Goal: Task Accomplishment & Management: Complete application form

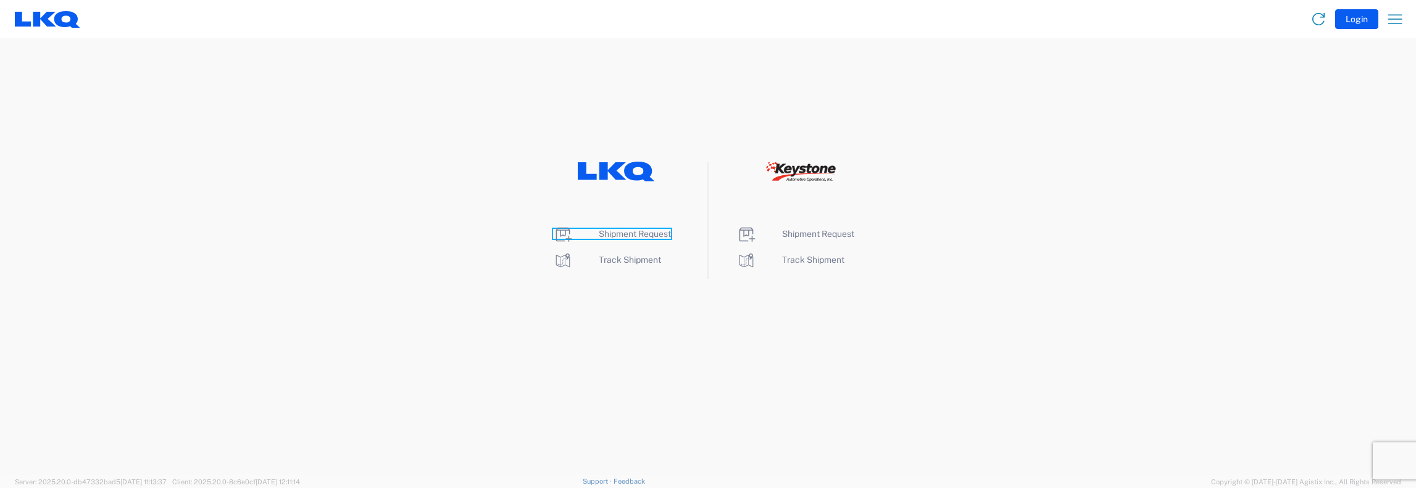
click at [617, 234] on span "Shipment Request" at bounding box center [635, 234] width 72 height 10
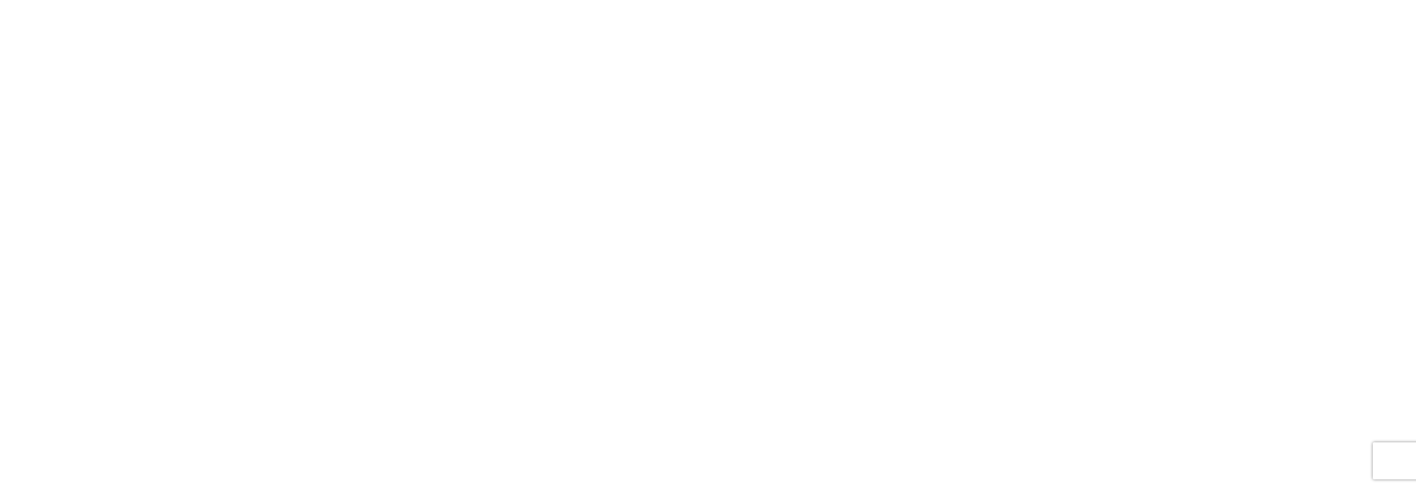
select select "FULL"
select select "LBS"
select select "IN"
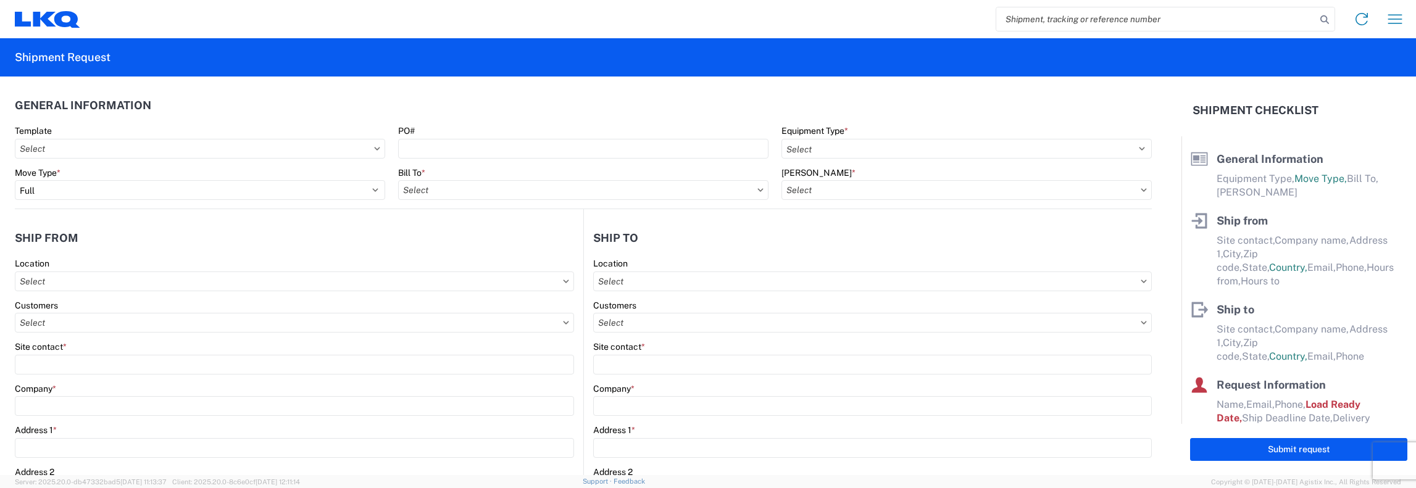
click at [1002, 23] on input "search" at bounding box center [1156, 18] width 320 height 23
type input "56749220"
click at [1321, 24] on icon at bounding box center [1324, 19] width 17 height 17
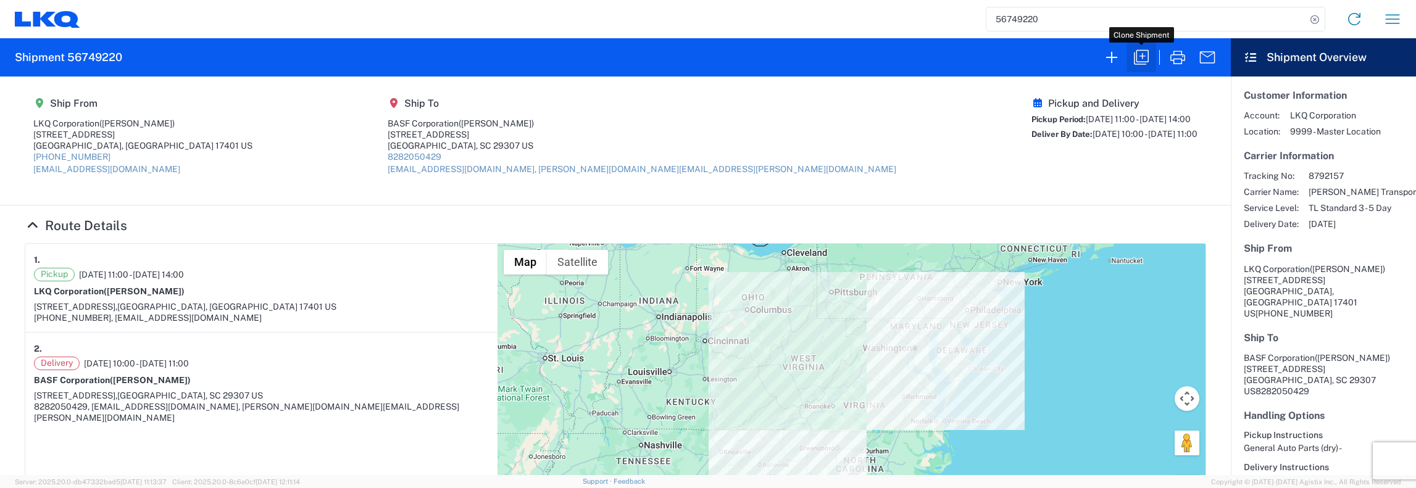
click at [1146, 57] on icon "button" at bounding box center [1141, 58] width 20 height 20
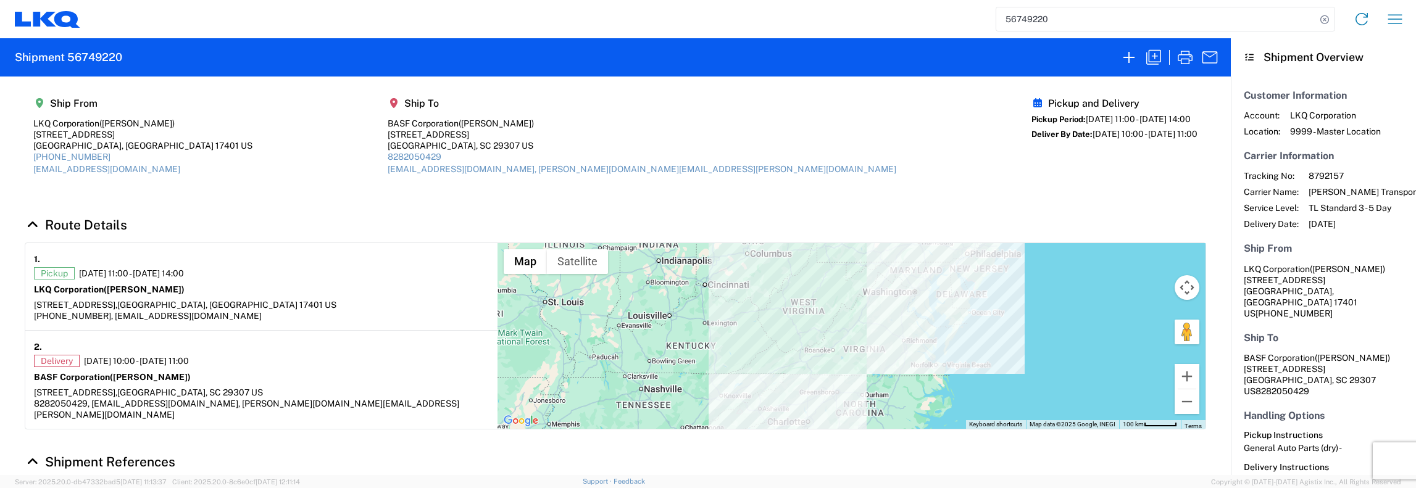
select select "STDV"
select select "FULL"
select select "PA"
select select "US"
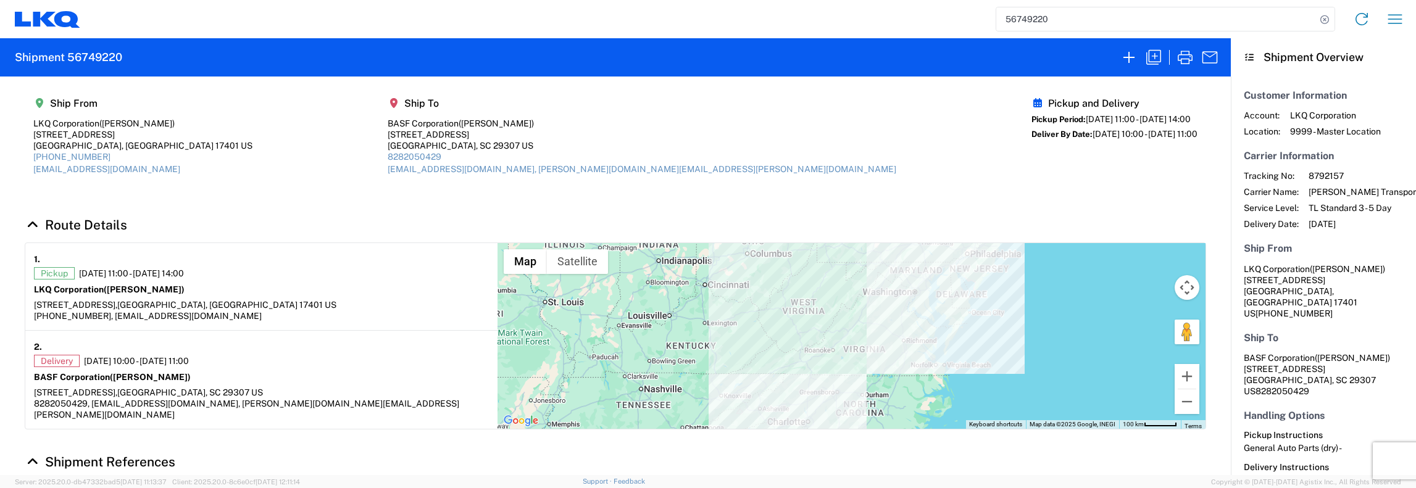
select select "LBS"
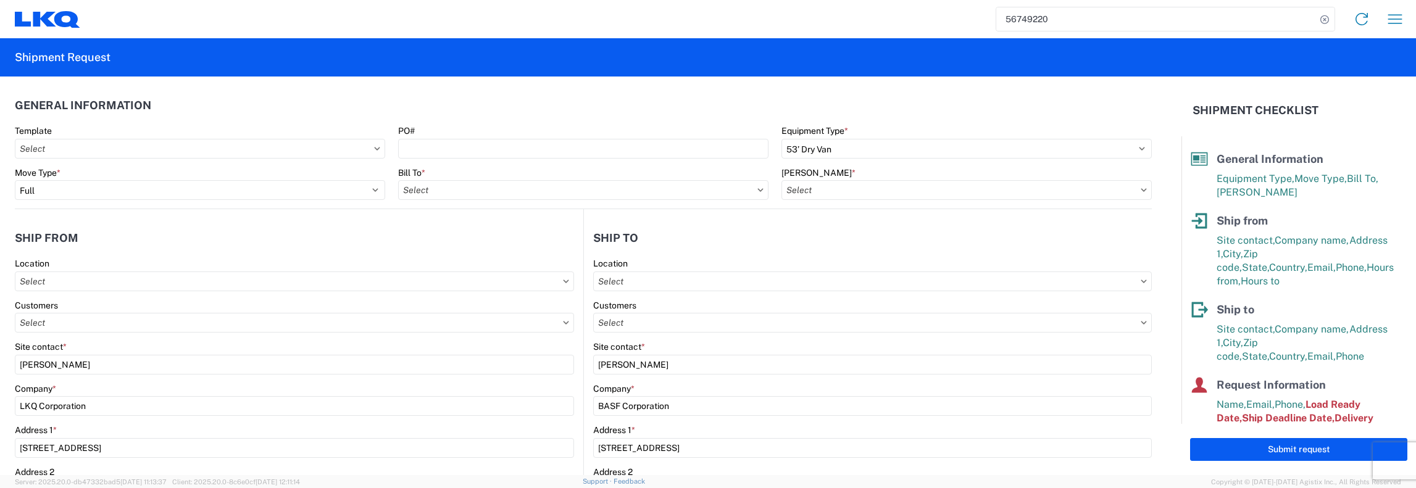
type input "1481 - Precious Metals - Master Mining"
type input "1481-6300-66000-0000 - 1481 Freight Out"
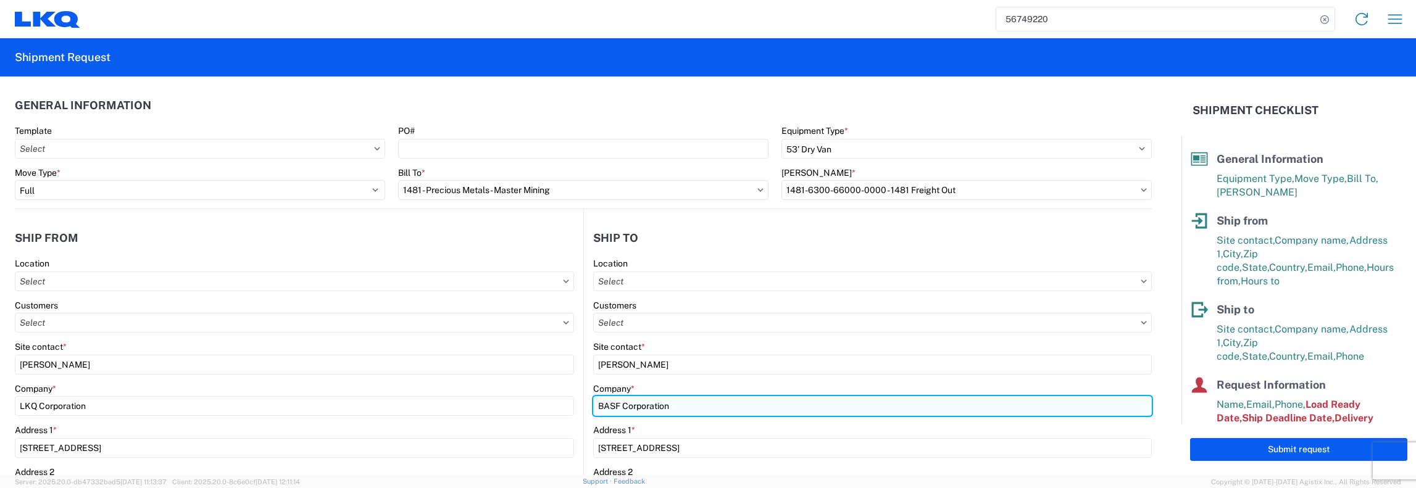
click at [670, 404] on input "BASF Corporation" at bounding box center [872, 406] width 559 height 20
type input "B"
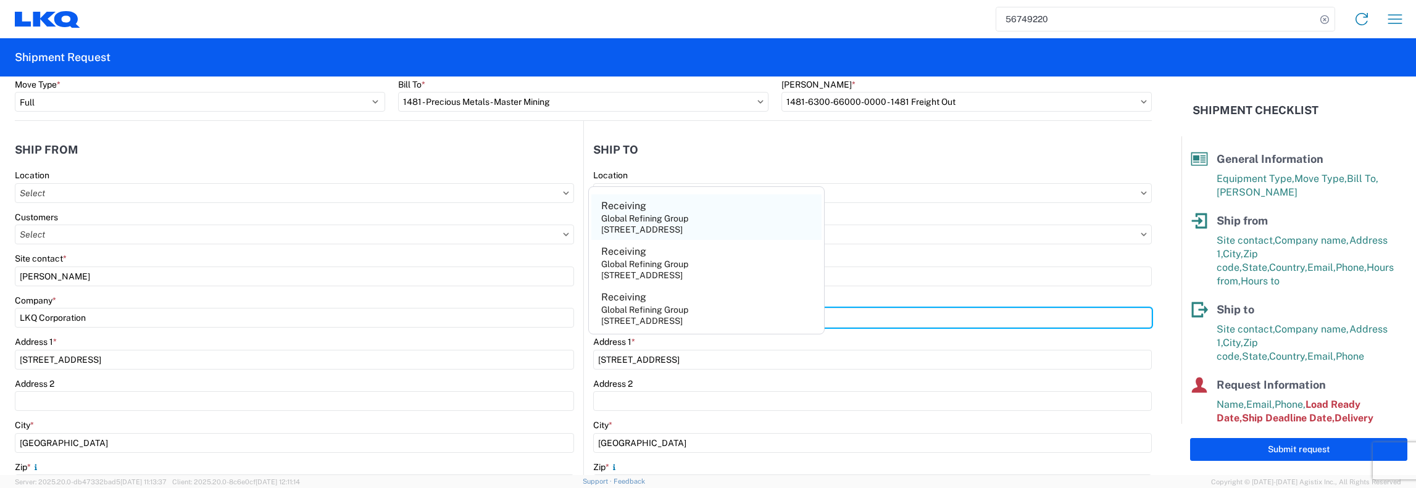
scroll to position [62, 0]
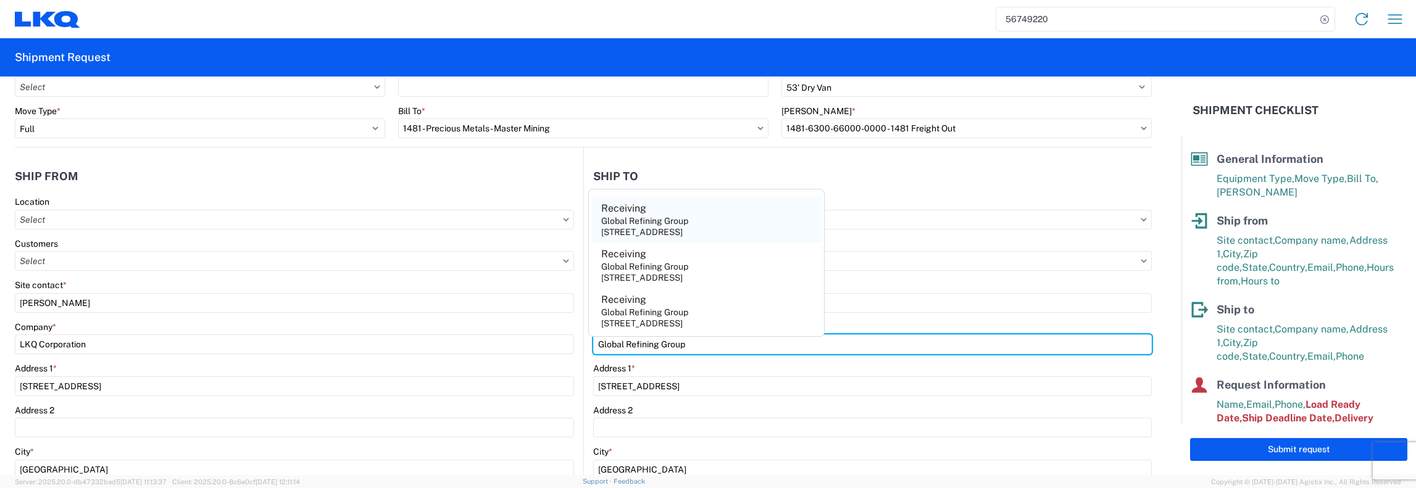
type input "Global Refining Group"
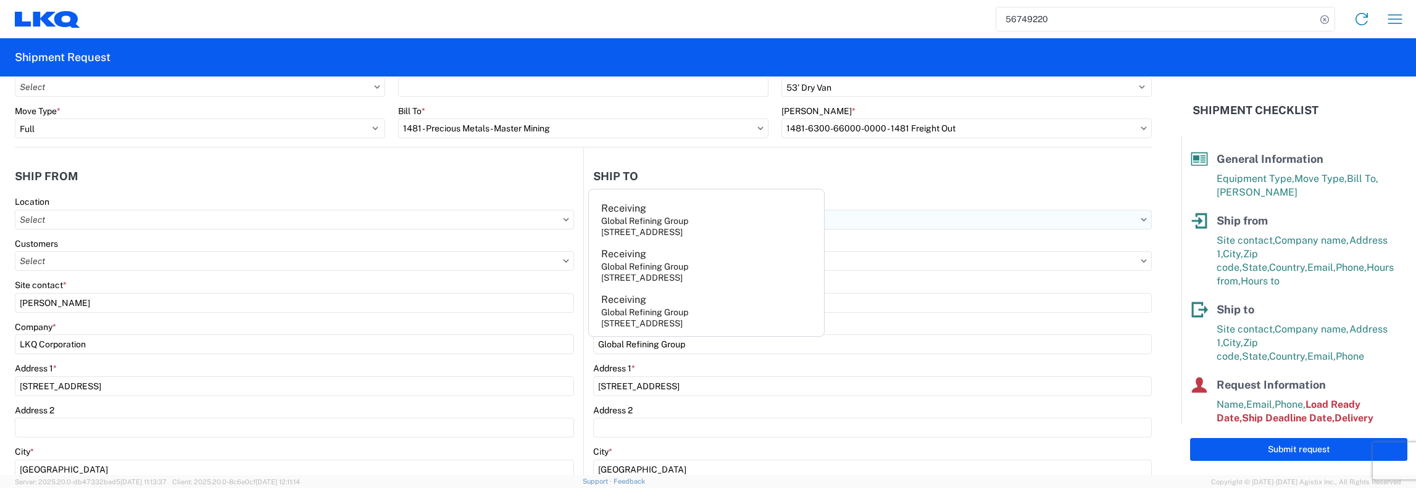
click at [665, 225] on div "Global Refining Group" at bounding box center [644, 220] width 87 height 11
type input "Receiving"
type input "[STREET_ADDRESS]"
type input "[GEOGRAPHIC_DATA]"
type input "23944"
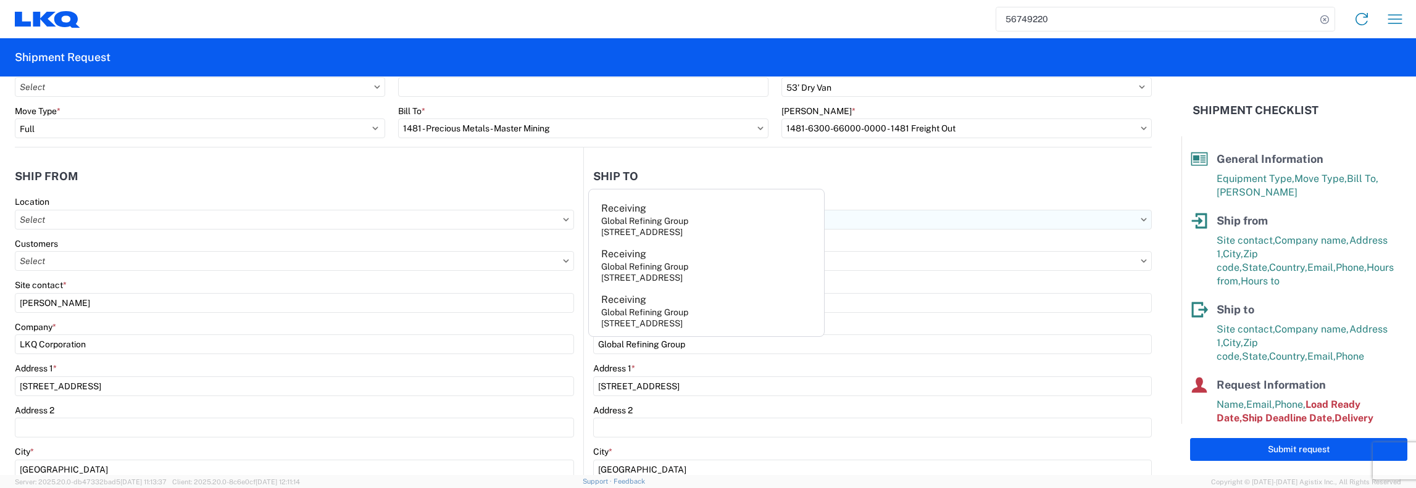
select select "VA"
type input "[PERSON_NAME][EMAIL_ADDRESS][DOMAIN_NAME]"
type input "[PHONE_NUMBER]"
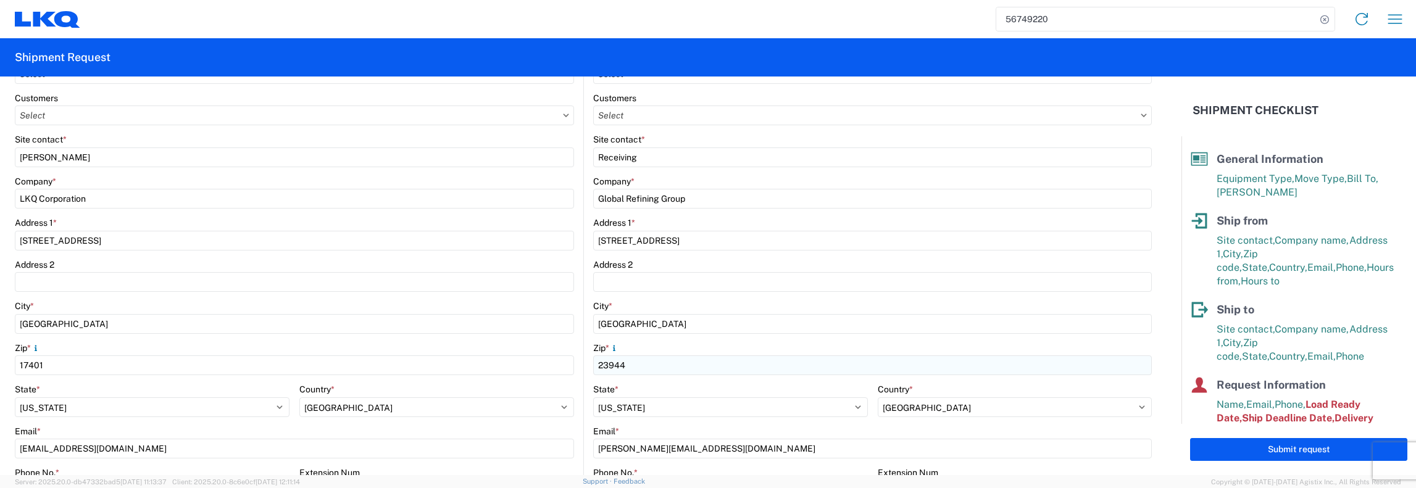
scroll to position [247, 0]
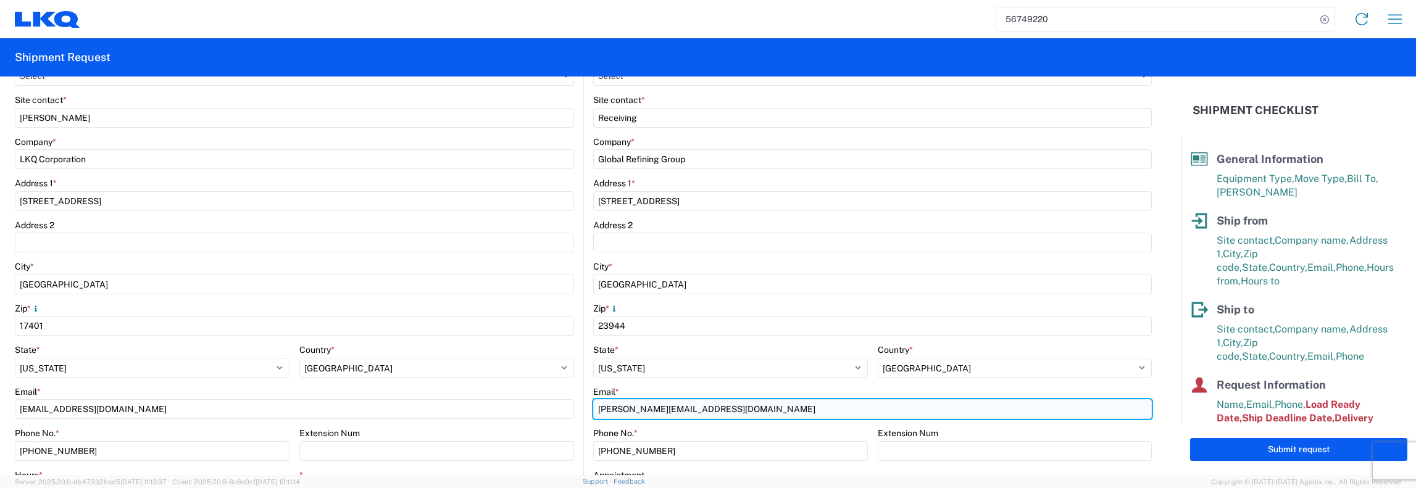
click at [623, 410] on input "[PERSON_NAME][EMAIL_ADDRESS][DOMAIN_NAME]" at bounding box center [872, 409] width 559 height 20
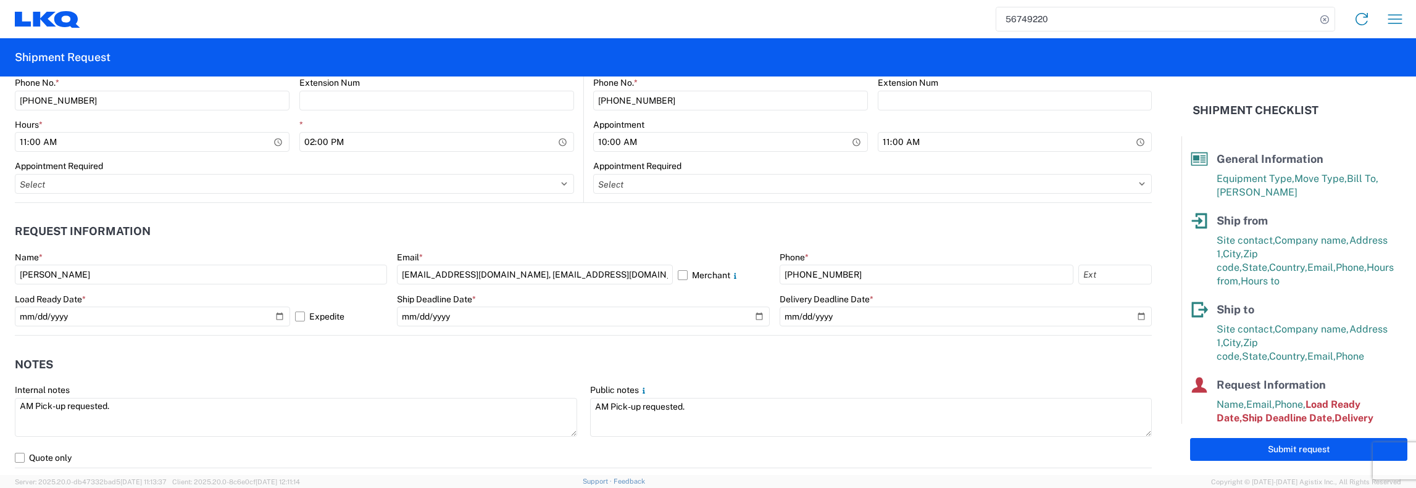
scroll to position [617, 0]
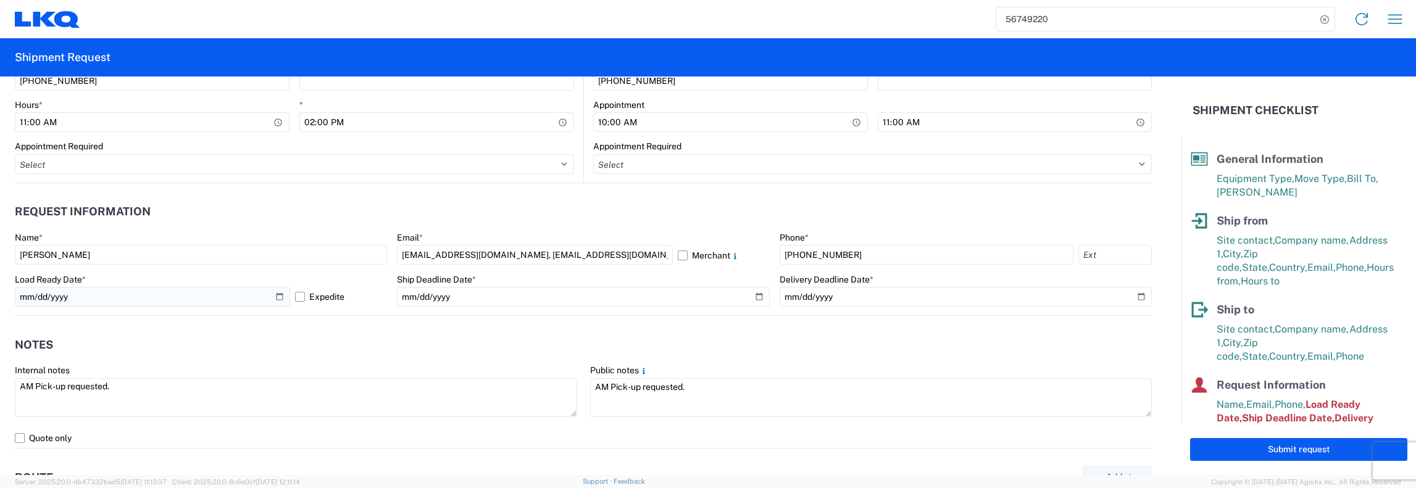
type input "[PERSON_NAME][EMAIL_ADDRESS][DOMAIN_NAME]"
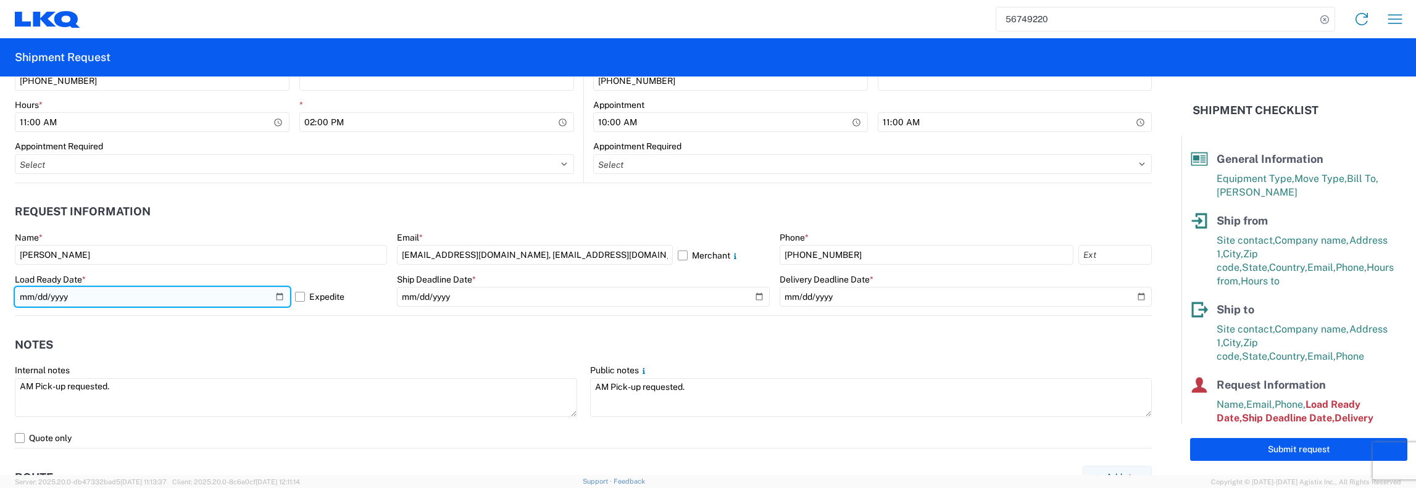
click at [276, 295] on input "[DATE]" at bounding box center [152, 297] width 275 height 20
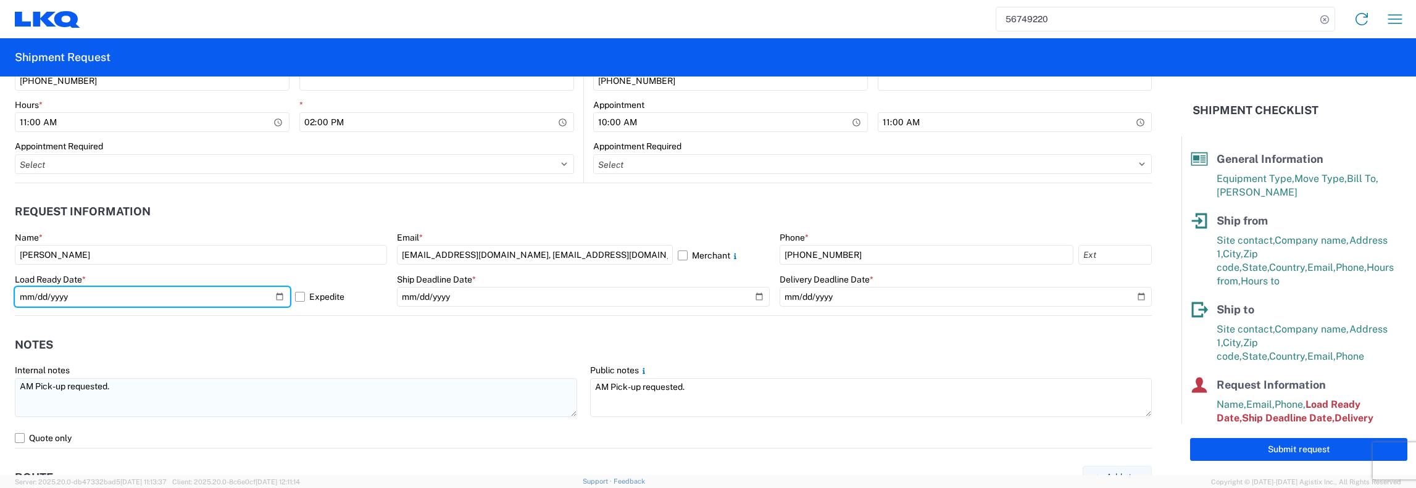
type input "[DATE]"
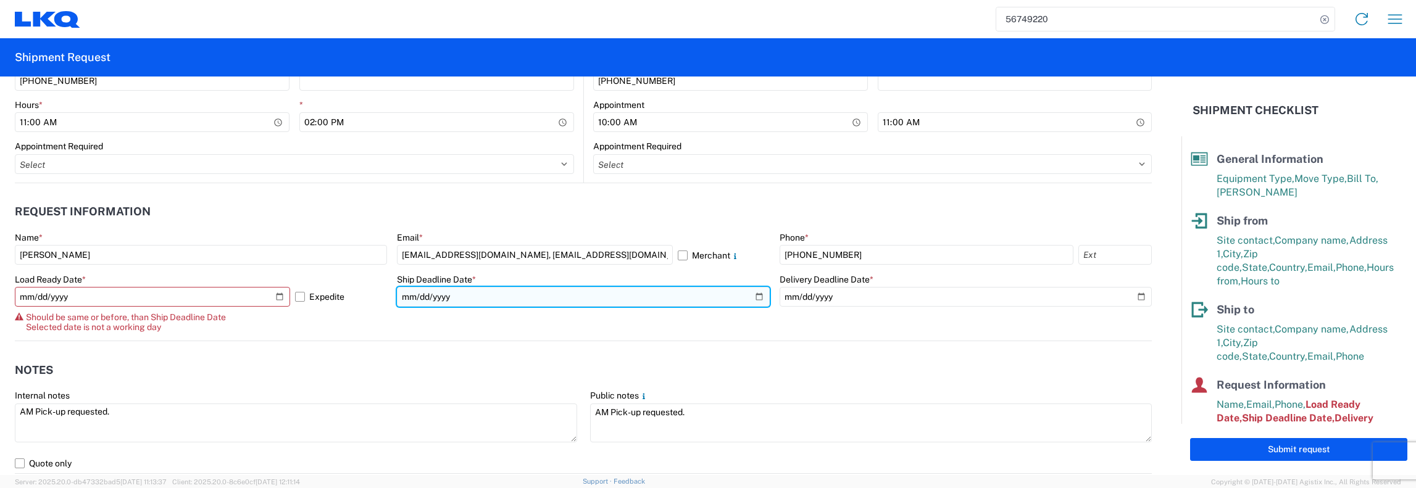
click at [748, 295] on input "[DATE]" at bounding box center [583, 297] width 372 height 20
type input "[DATE]"
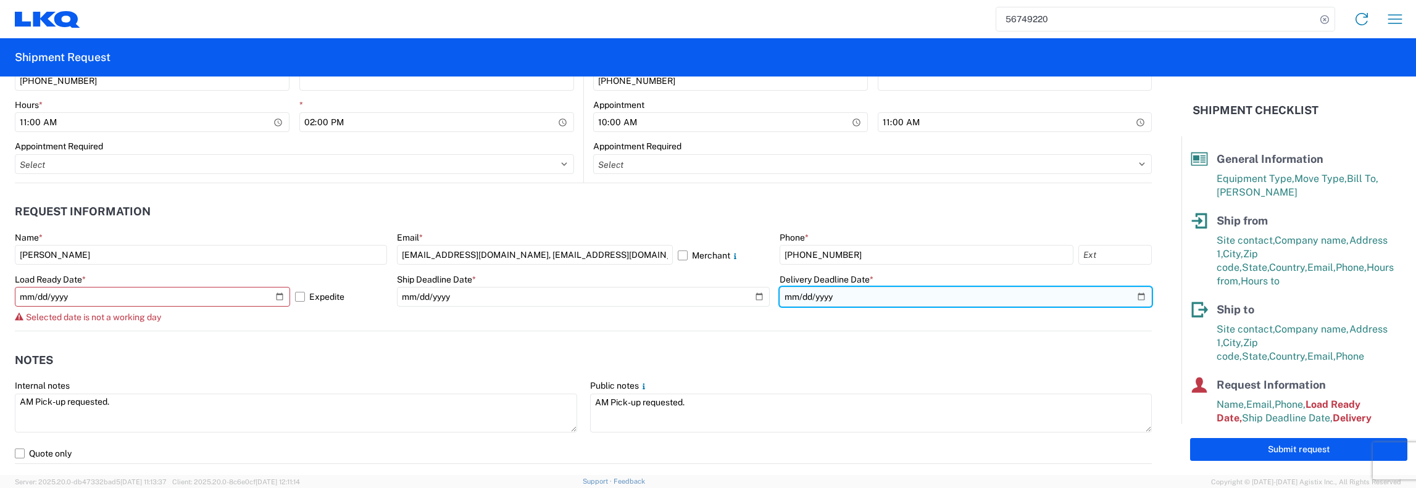
click at [1135, 298] on input "[DATE]" at bounding box center [965, 297] width 372 height 20
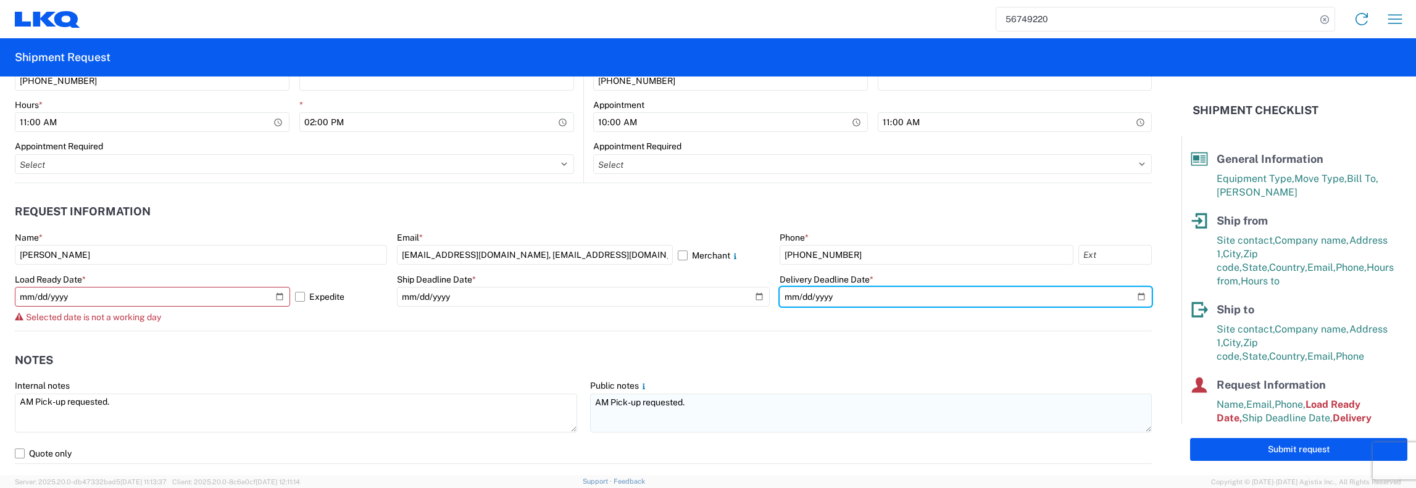
type input "[DATE]"
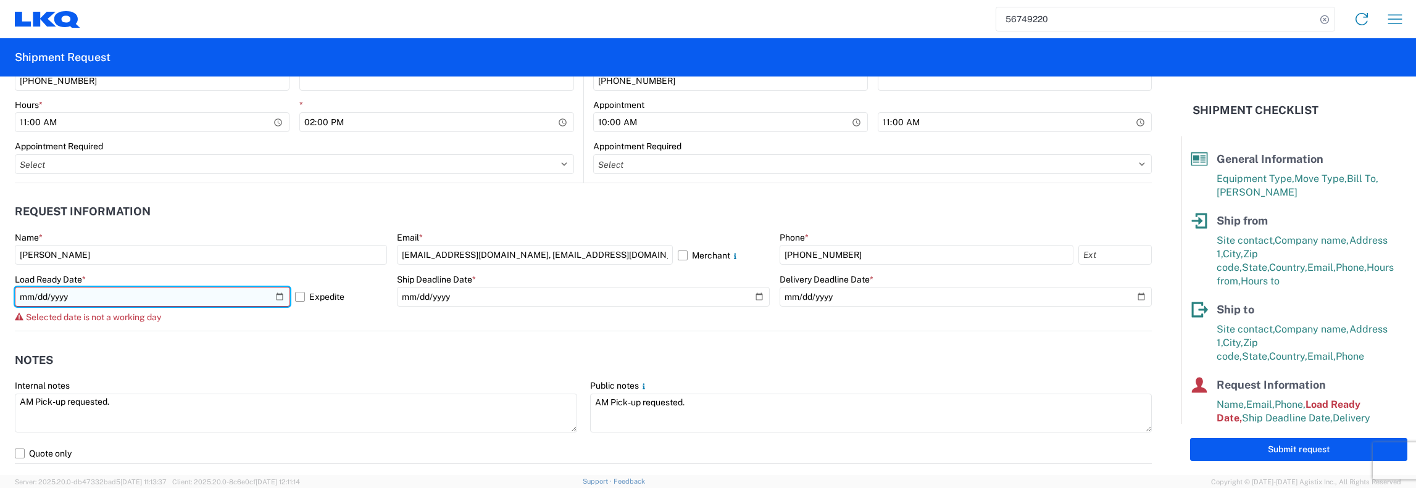
click at [273, 294] on input "[DATE]" at bounding box center [152, 297] width 275 height 20
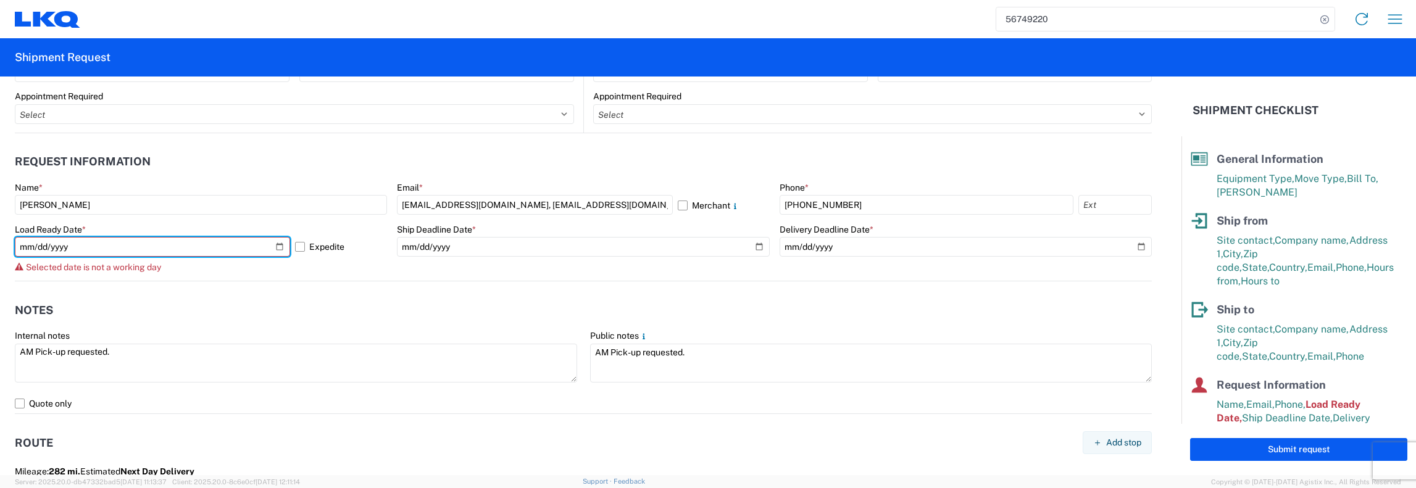
scroll to position [679, 0]
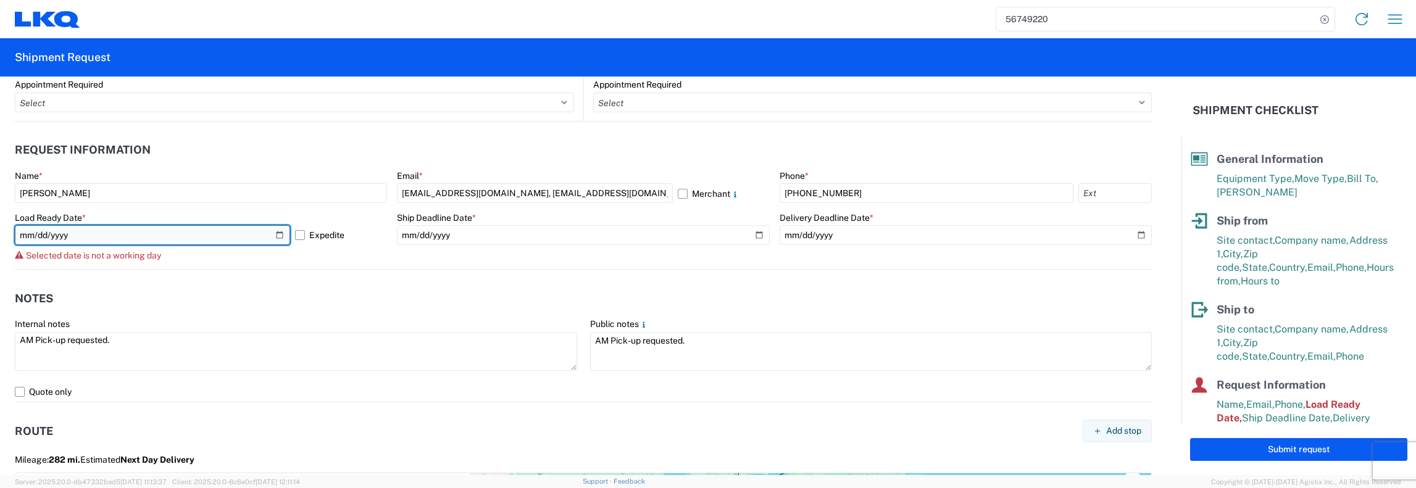
click at [272, 235] on input "[DATE]" at bounding box center [152, 235] width 275 height 20
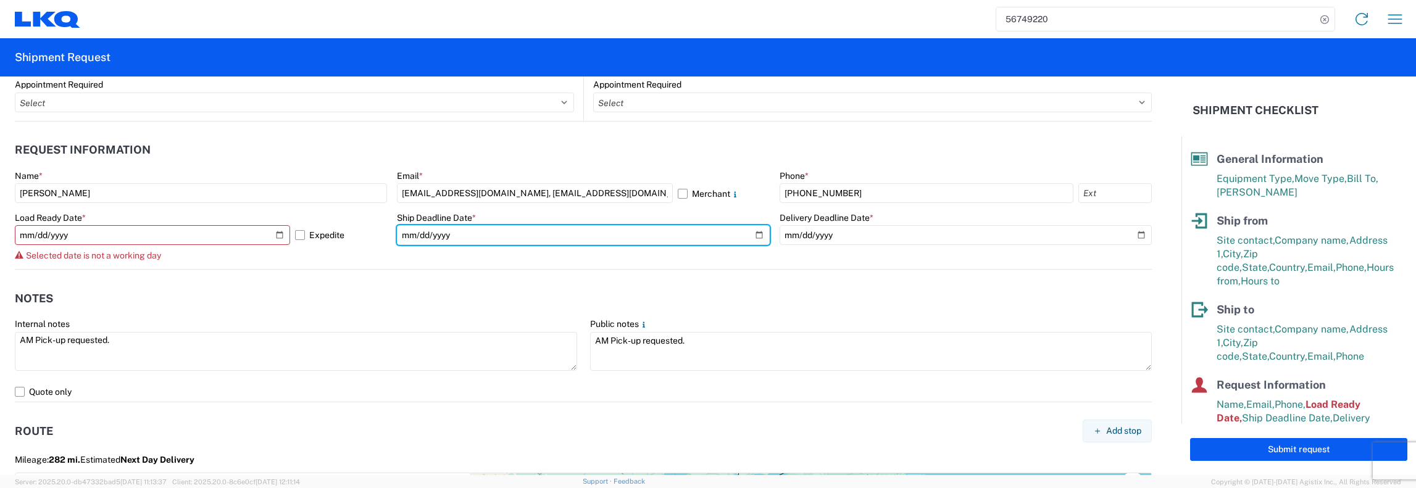
drag, startPoint x: 753, startPoint y: 237, endPoint x: 764, endPoint y: 241, distance: 11.9
click at [753, 236] on input "[DATE]" at bounding box center [583, 235] width 372 height 20
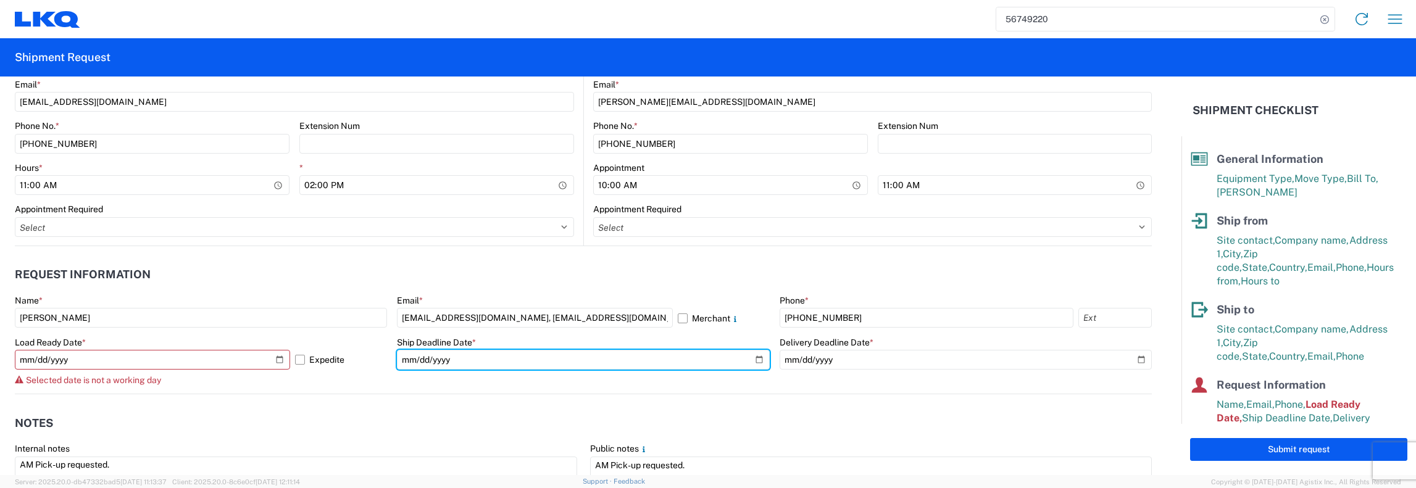
scroll to position [555, 0]
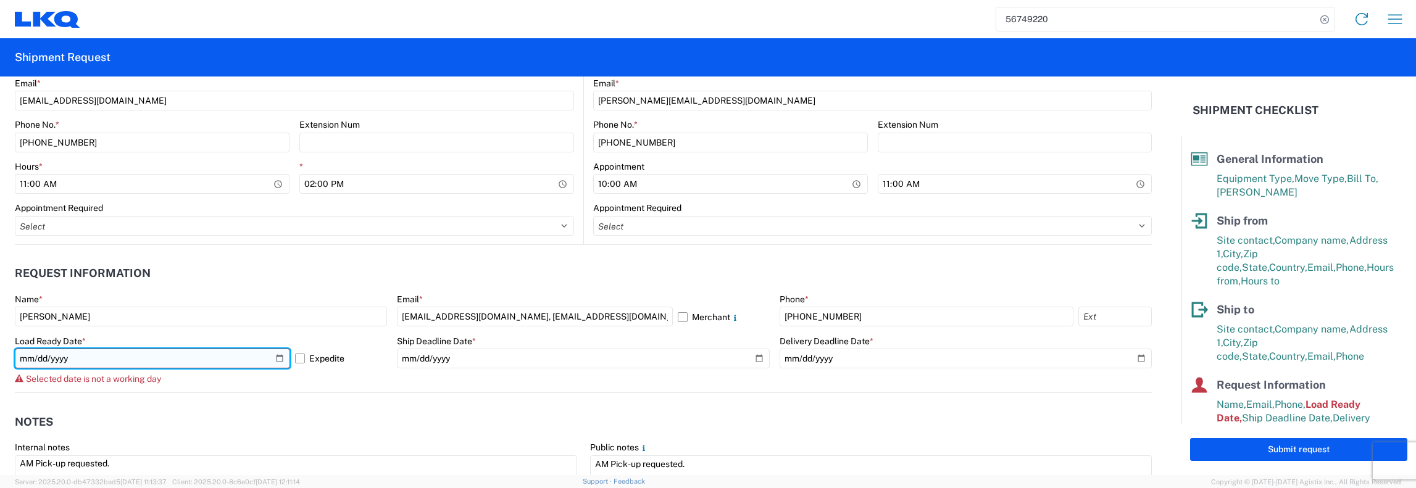
click at [197, 359] on input "[DATE]" at bounding box center [152, 359] width 275 height 20
click at [277, 357] on input "[DATE]" at bounding box center [152, 359] width 275 height 20
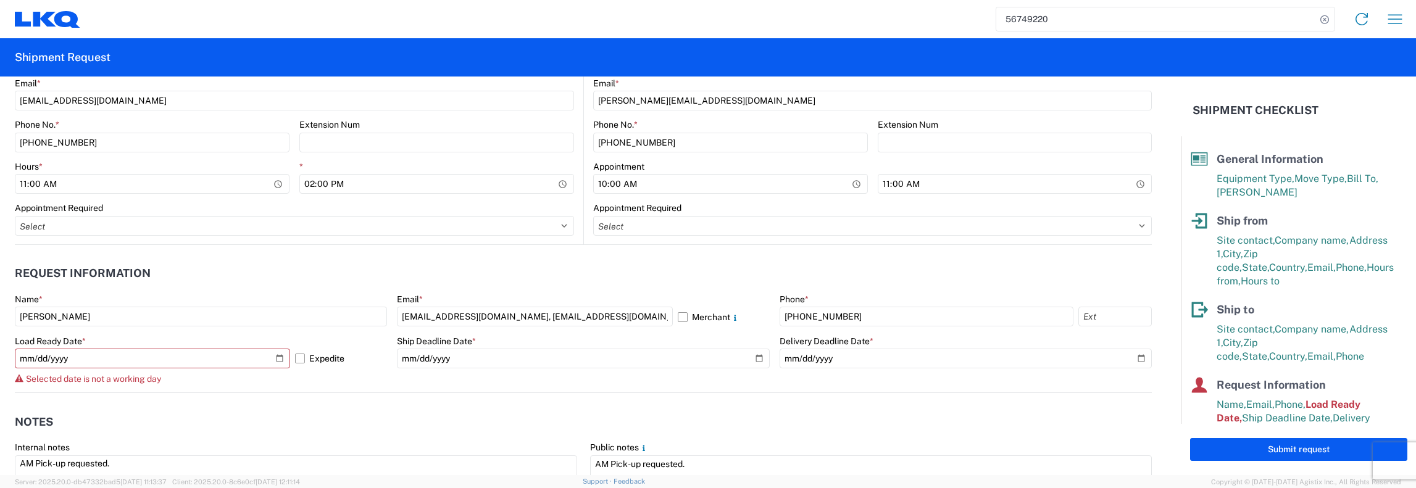
click at [538, 384] on agx-form-control-wrapper-v2 "Ship Deadline Date * [DATE]" at bounding box center [583, 364] width 372 height 57
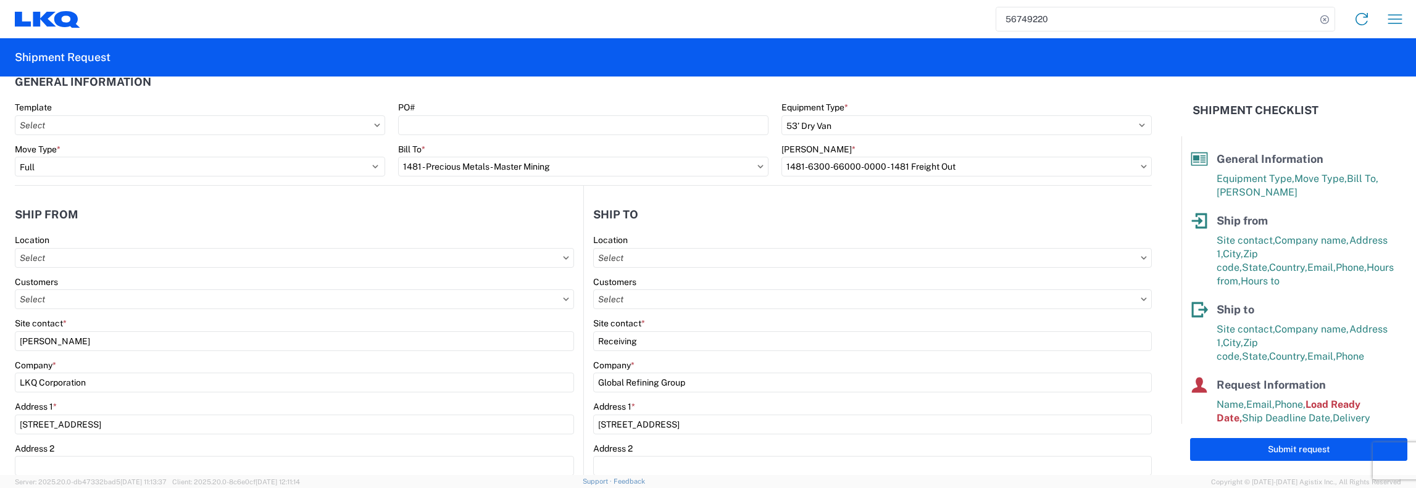
scroll to position [0, 0]
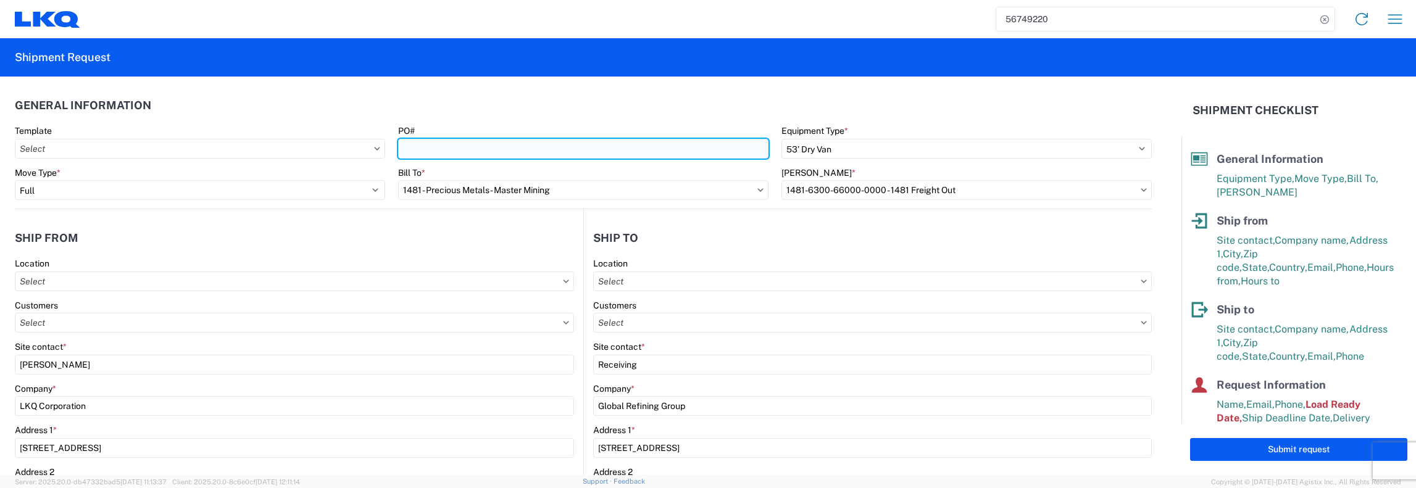
click at [406, 151] on input "PO#" at bounding box center [583, 149] width 370 height 20
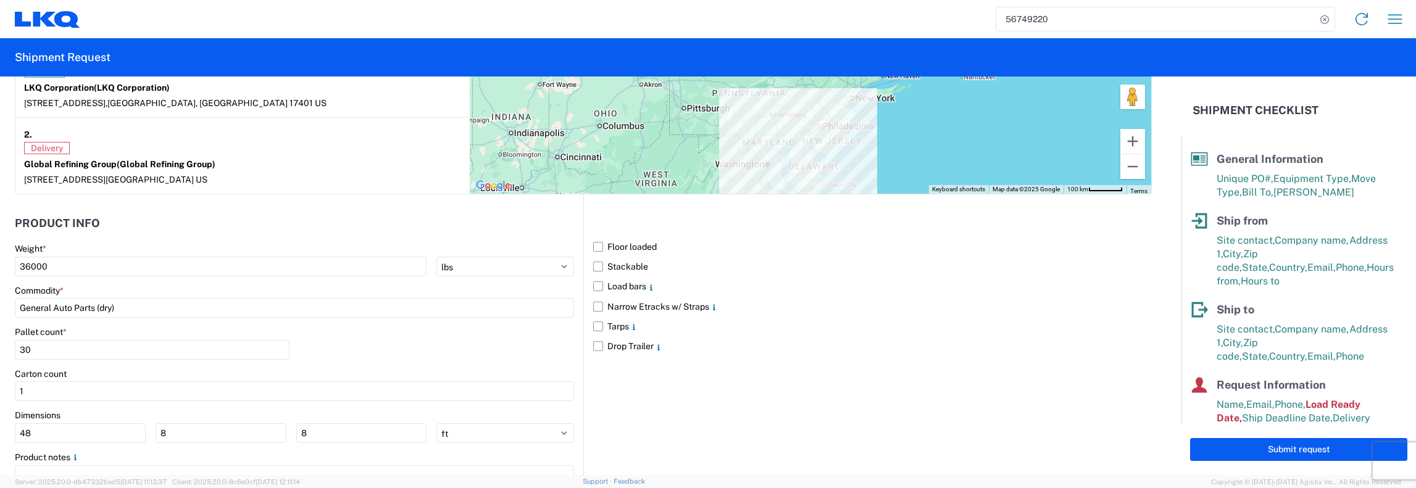
scroll to position [1166, 0]
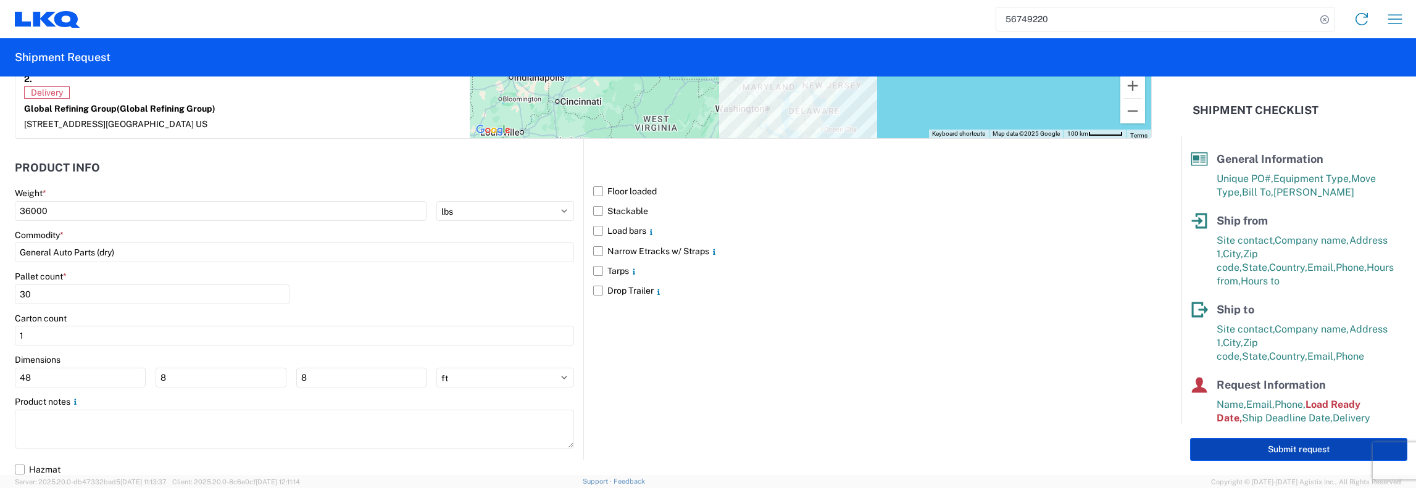
type input "1390-G082"
click at [1289, 451] on button "Submit request" at bounding box center [1298, 449] width 217 height 23
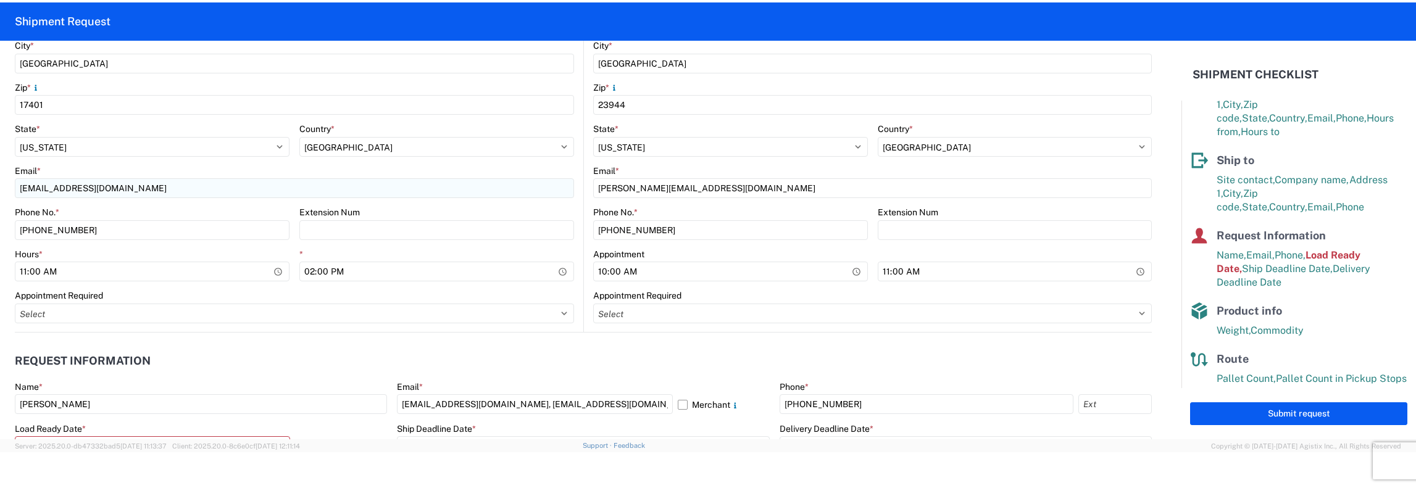
scroll to position [617, 0]
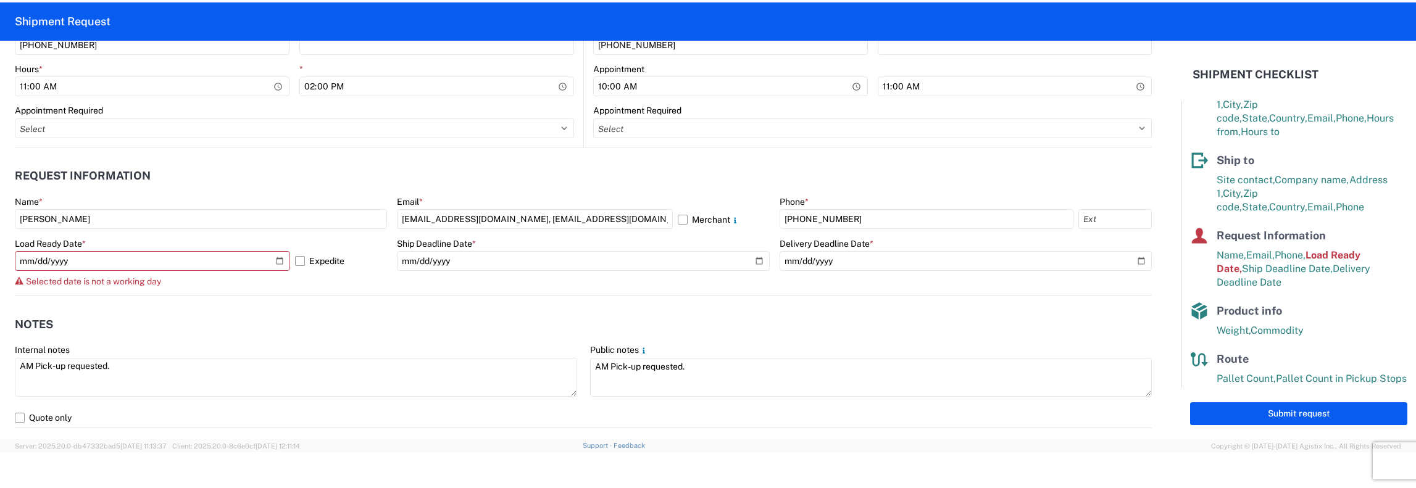
click at [130, 273] on div "Load Ready Date * [DATE] Expedite Selected date is not a working day" at bounding box center [201, 262] width 372 height 49
click at [173, 278] on div "Selected date is not a working day" at bounding box center [201, 281] width 372 height 10
click at [190, 285] on div "Selected date is not a working day" at bounding box center [201, 281] width 372 height 10
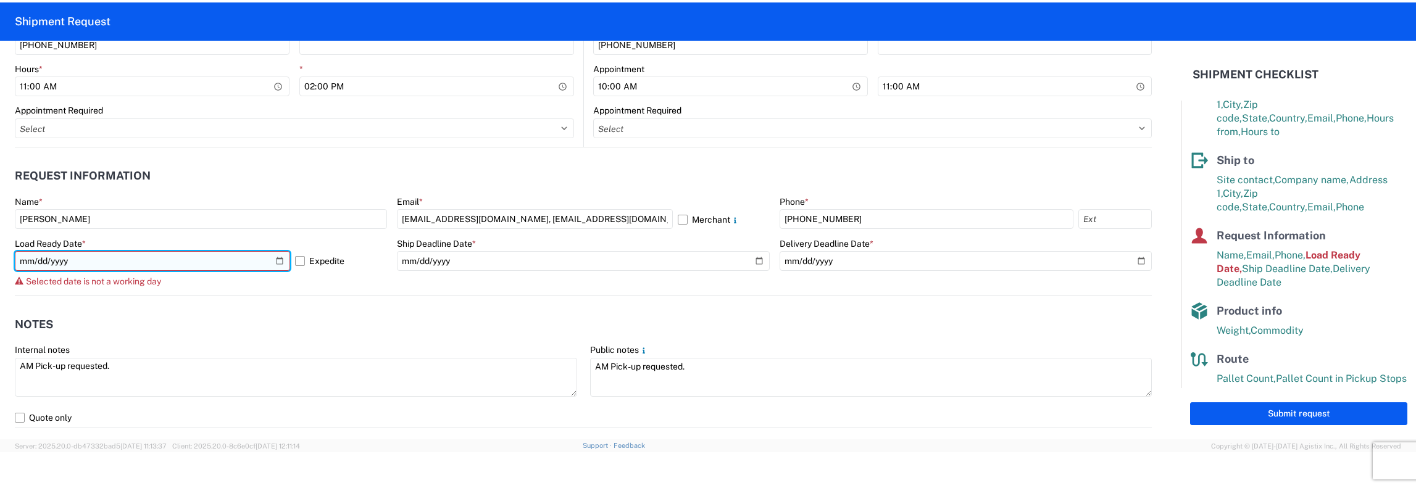
click at [280, 258] on input "[DATE]" at bounding box center [152, 261] width 275 height 20
type input "[DATE]"
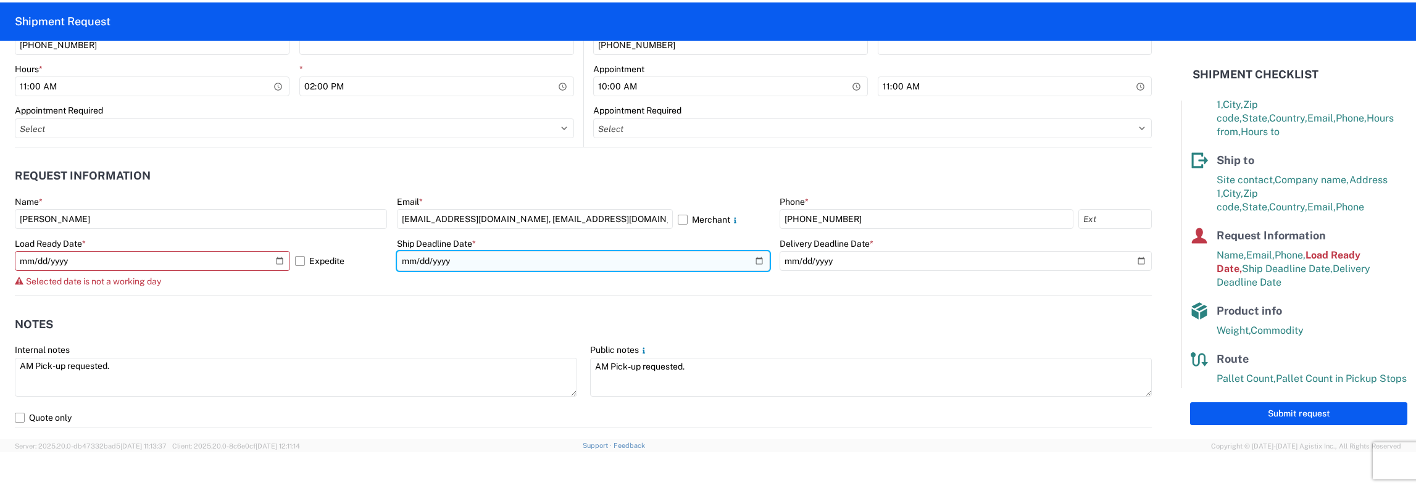
click at [567, 262] on input "[DATE]" at bounding box center [583, 261] width 372 height 20
click at [744, 263] on input "[DATE]" at bounding box center [583, 261] width 372 height 20
click at [750, 257] on input "[DATE]" at bounding box center [583, 261] width 372 height 20
type input "[DATE]"
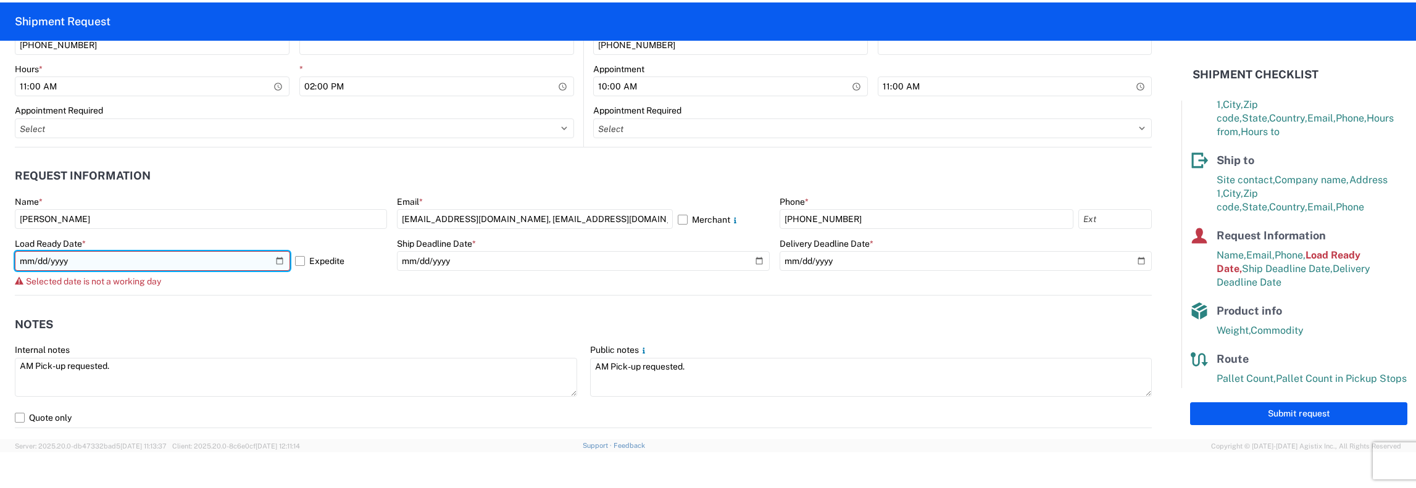
click at [269, 262] on input "[DATE]" at bounding box center [152, 261] width 275 height 20
click at [270, 261] on input "[DATE]" at bounding box center [152, 261] width 275 height 20
click at [69, 257] on input "[DATE]" at bounding box center [152, 261] width 275 height 20
click at [72, 262] on input "[DATE]" at bounding box center [152, 261] width 275 height 20
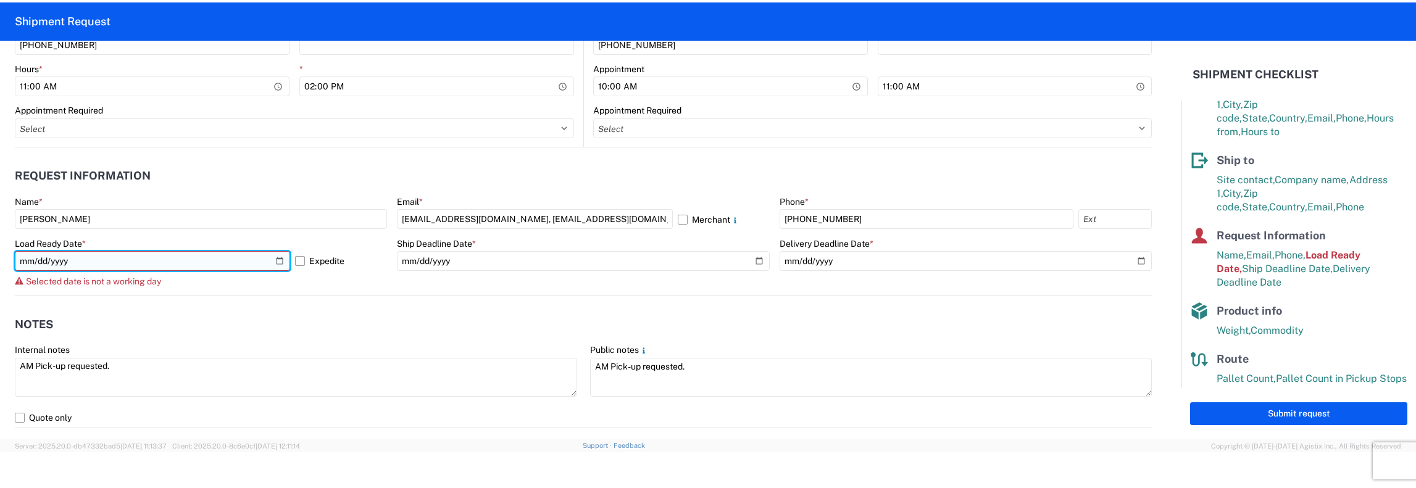
click at [72, 262] on input "[DATE]" at bounding box center [152, 261] width 275 height 20
click at [29, 259] on input "[DATE]" at bounding box center [152, 261] width 275 height 20
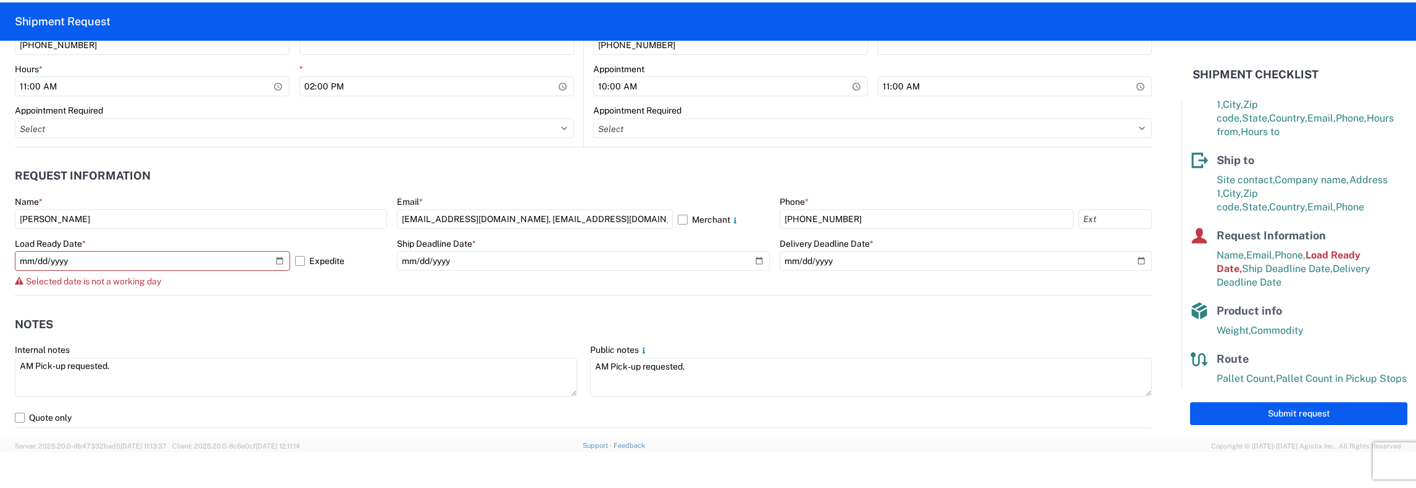
click at [630, 335] on header "Notes" at bounding box center [583, 324] width 1137 height 28
drag, startPoint x: 465, startPoint y: 302, endPoint x: 364, endPoint y: 301, distance: 101.2
click at [368, 303] on agx-notes "Notes Internal notes AM Pick-up requested. Public notes AM Pick-up requested. Q…" at bounding box center [583, 362] width 1137 height 133
click at [154, 280] on span "Selected date is not a working day" at bounding box center [93, 281] width 135 height 10
click at [165, 277] on div "Selected date is not a working day" at bounding box center [201, 281] width 372 height 10
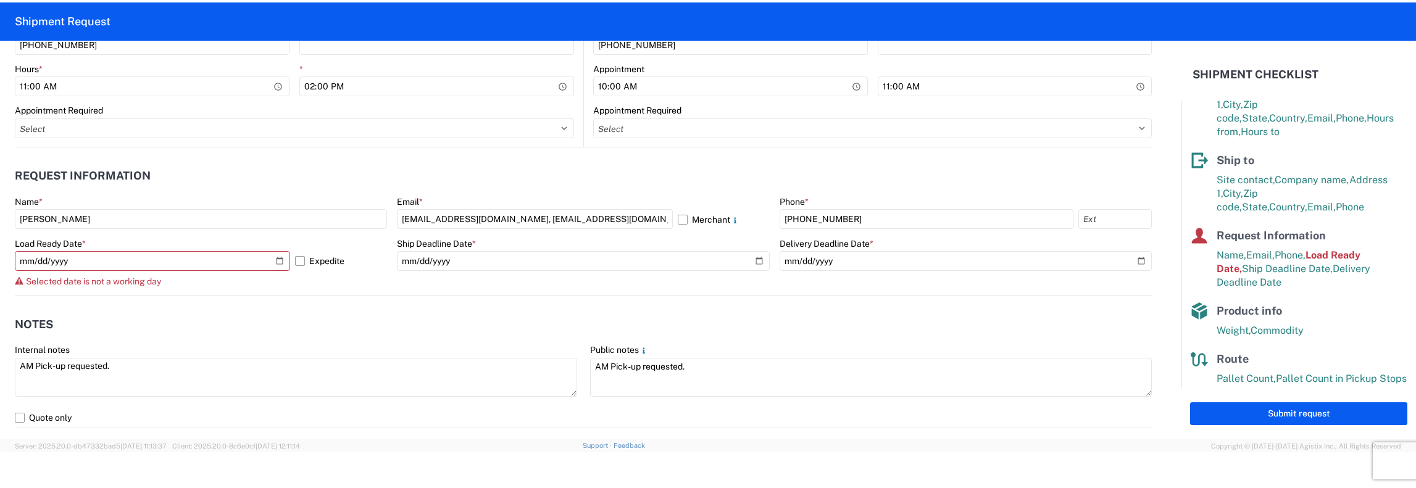
drag, startPoint x: 168, startPoint y: 275, endPoint x: 180, endPoint y: 275, distance: 12.4
click at [169, 276] on div "Selected date is not a working day" at bounding box center [201, 281] width 372 height 10
click at [136, 293] on agx-form-control-wrapper-v2 "Load Ready Date * [DATE] Expedite Selected date is not a working day" at bounding box center [201, 266] width 372 height 57
click at [136, 280] on span "Selected date is not a working day" at bounding box center [93, 281] width 135 height 10
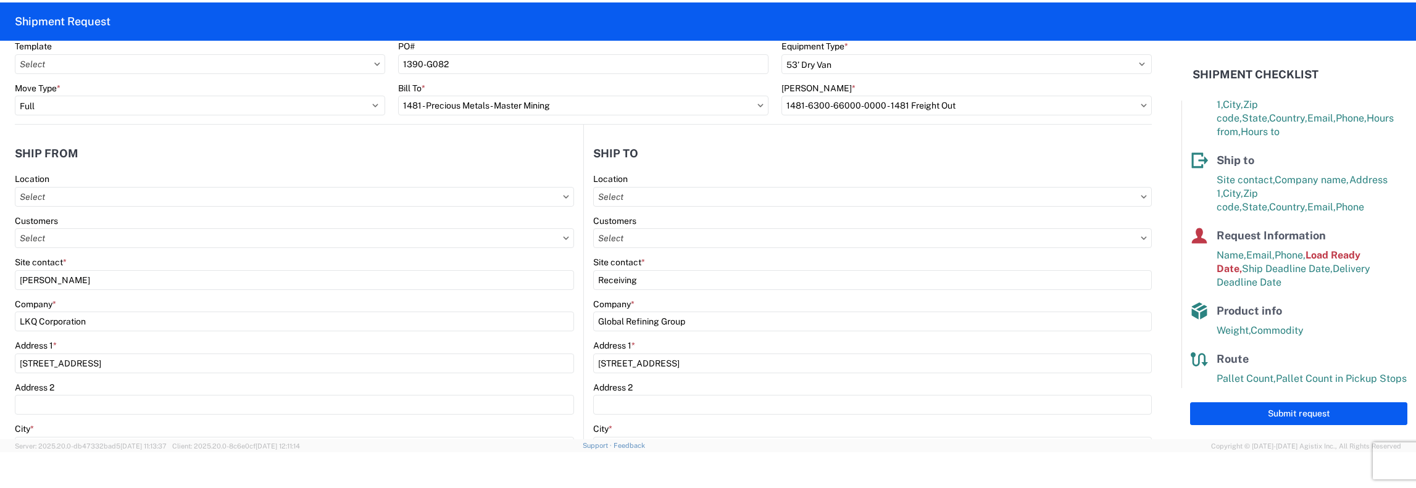
scroll to position [0, 0]
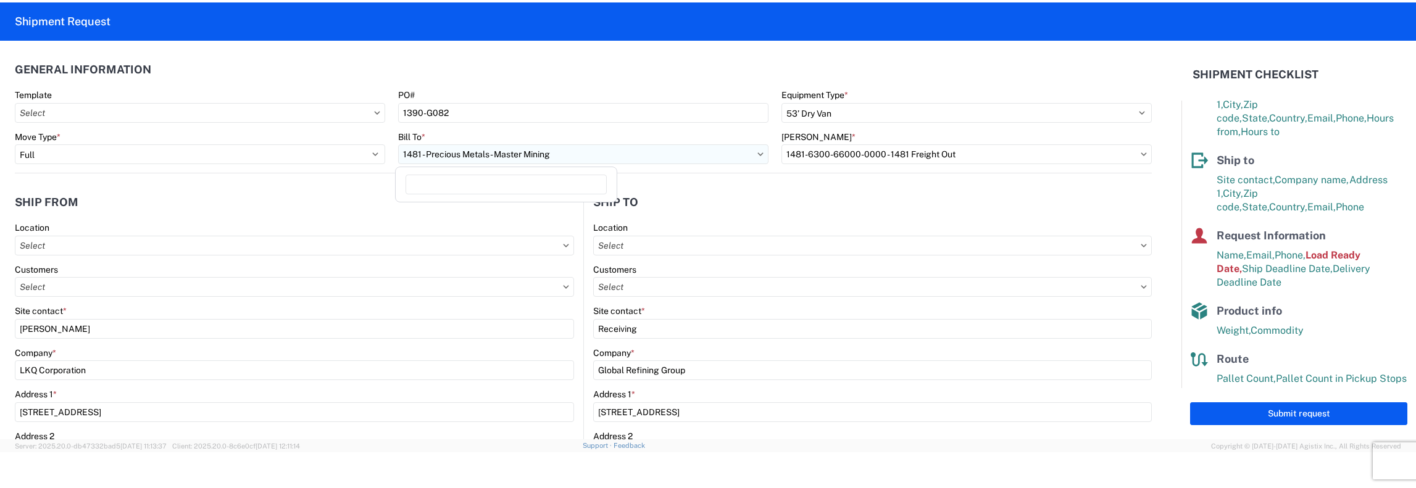
click at [560, 151] on input "1481 - Precious Metals - Master Mining" at bounding box center [583, 154] width 370 height 20
click at [536, 217] on agx-form-section "Ship from 1390 Location Customers Site contact * [PERSON_NAME] Company * LKQ Co…" at bounding box center [299, 476] width 568 height 576
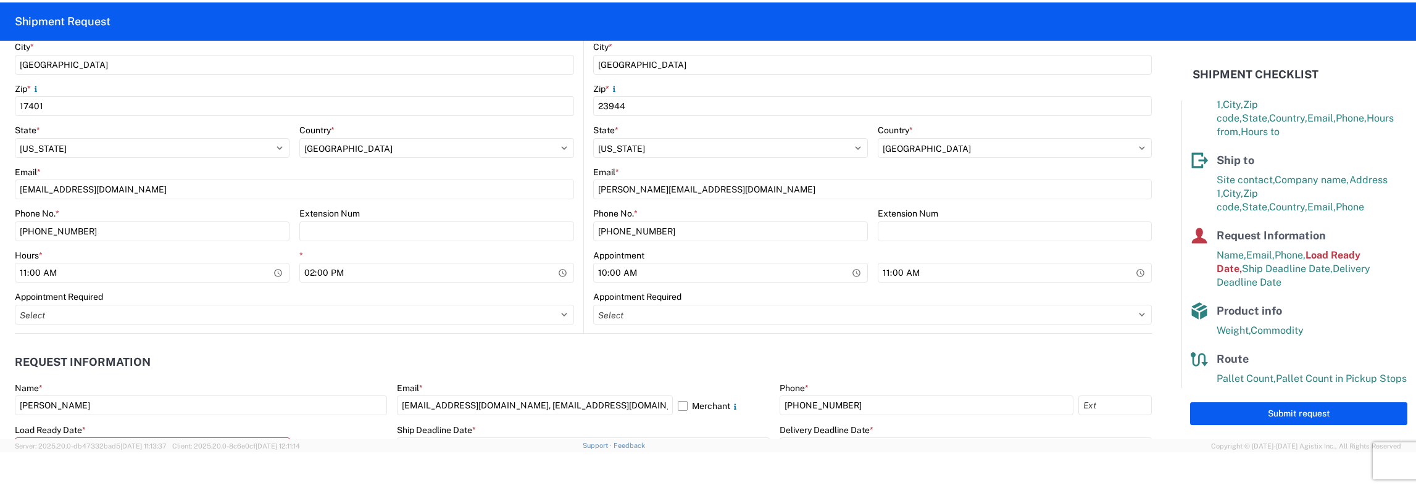
scroll to position [432, 0]
click at [674, 367] on header "Request Information" at bounding box center [583, 361] width 1137 height 28
click at [720, 442] on agx-app-version "Server: 2025.20.0-db47332bad5 [DATE] 11:13:37 Client: 2025.20.0-8c6e0cf [DATE] …" at bounding box center [708, 445] width 1416 height 13
click at [812, 431] on label "Delivery Deadline Date *" at bounding box center [826, 428] width 94 height 11
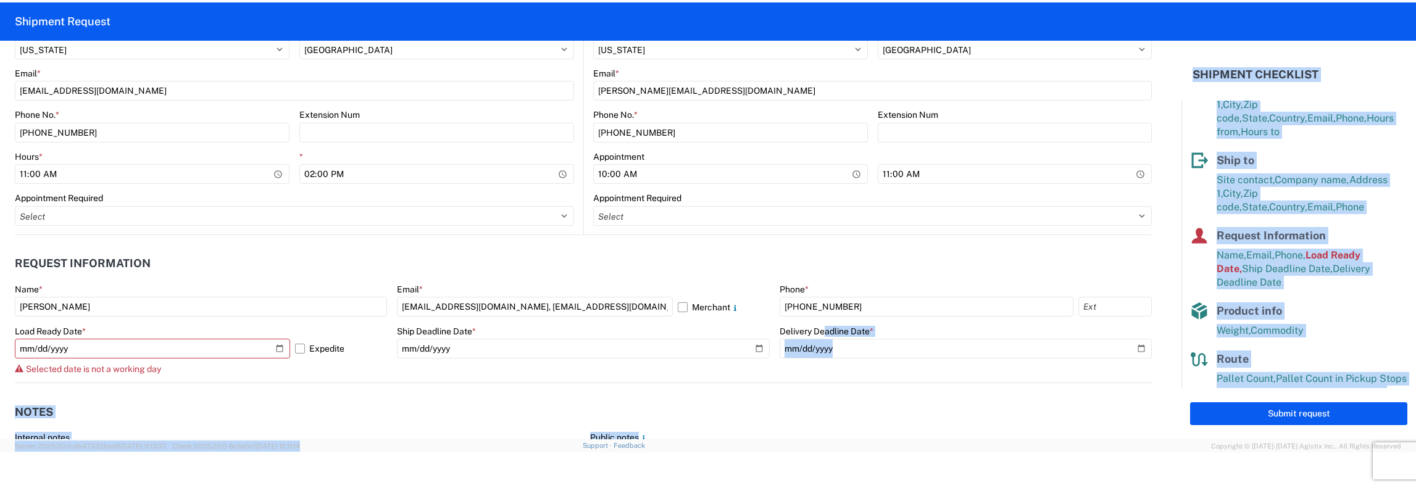
drag, startPoint x: 812, startPoint y: 431, endPoint x: 534, endPoint y: 441, distance: 277.9
click at [538, 441] on agx-forms-host "56749220 Home Shipment request Shipment tracking Shipment Request General Infor…" at bounding box center [708, 208] width 1416 height 488
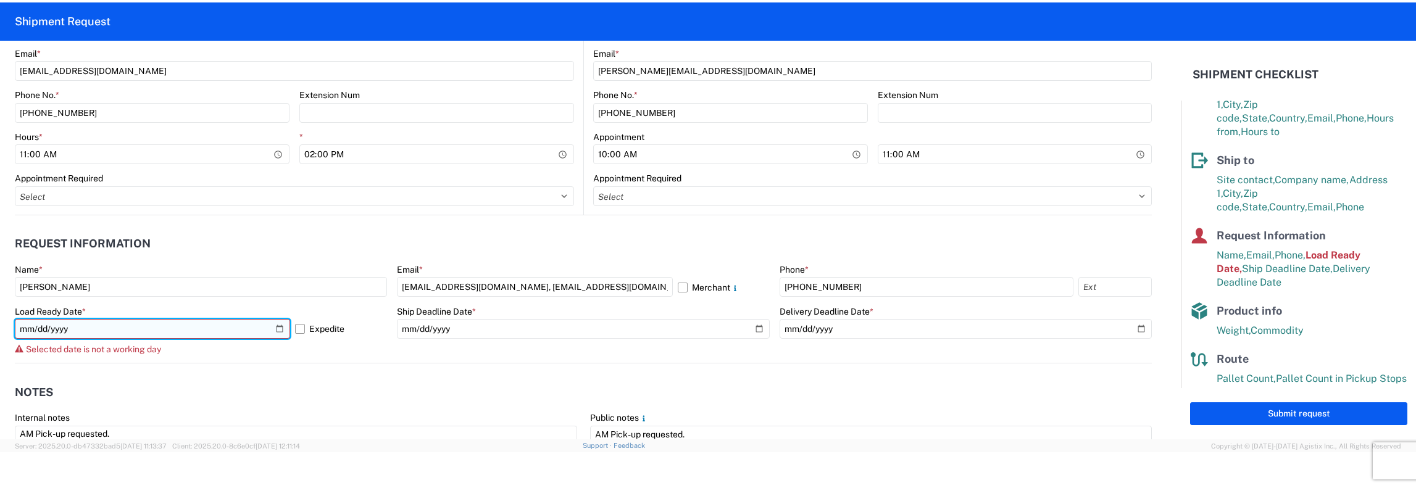
click at [228, 333] on input "[DATE]" at bounding box center [152, 329] width 275 height 20
click at [229, 331] on input "[DATE]" at bounding box center [152, 329] width 275 height 20
click at [280, 321] on input "[DATE]" at bounding box center [152, 329] width 275 height 20
click at [277, 330] on input "[DATE]" at bounding box center [152, 329] width 275 height 20
type input "[DATE]"
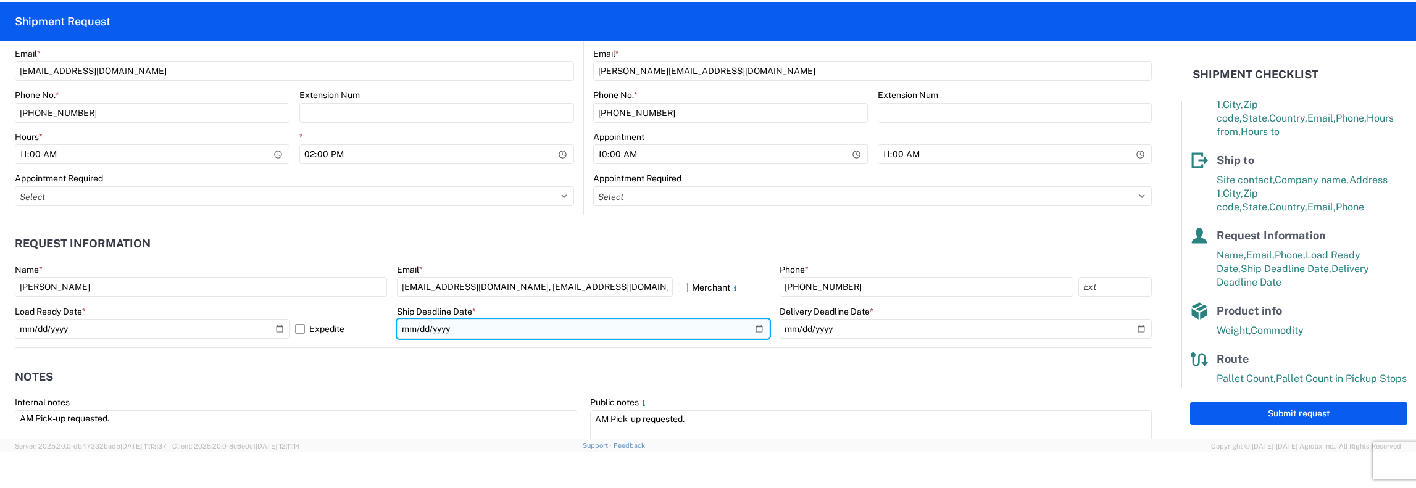
click at [750, 324] on input "[DATE]" at bounding box center [583, 329] width 372 height 20
type input "[DATE]"
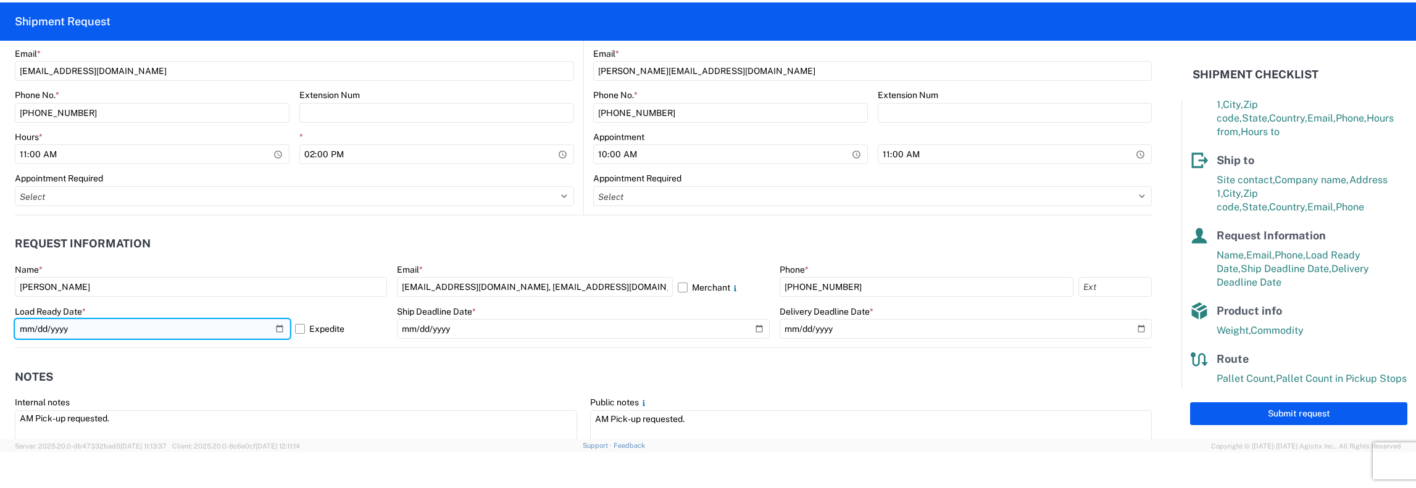
click at [276, 330] on input "[DATE]" at bounding box center [152, 329] width 275 height 20
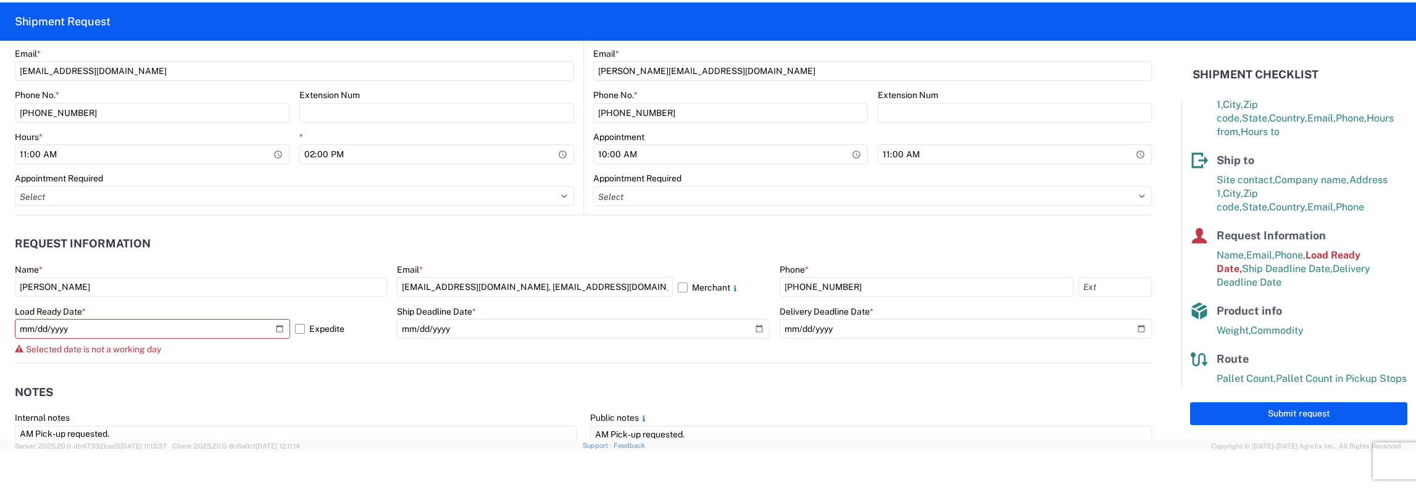
click at [157, 354] on agx-form-control-wrapper-v2 "Load Ready Date * [DATE] Expedite Selected date is not a working day" at bounding box center [201, 334] width 372 height 57
click at [159, 352] on span "Selected date is not a working day" at bounding box center [93, 349] width 135 height 10
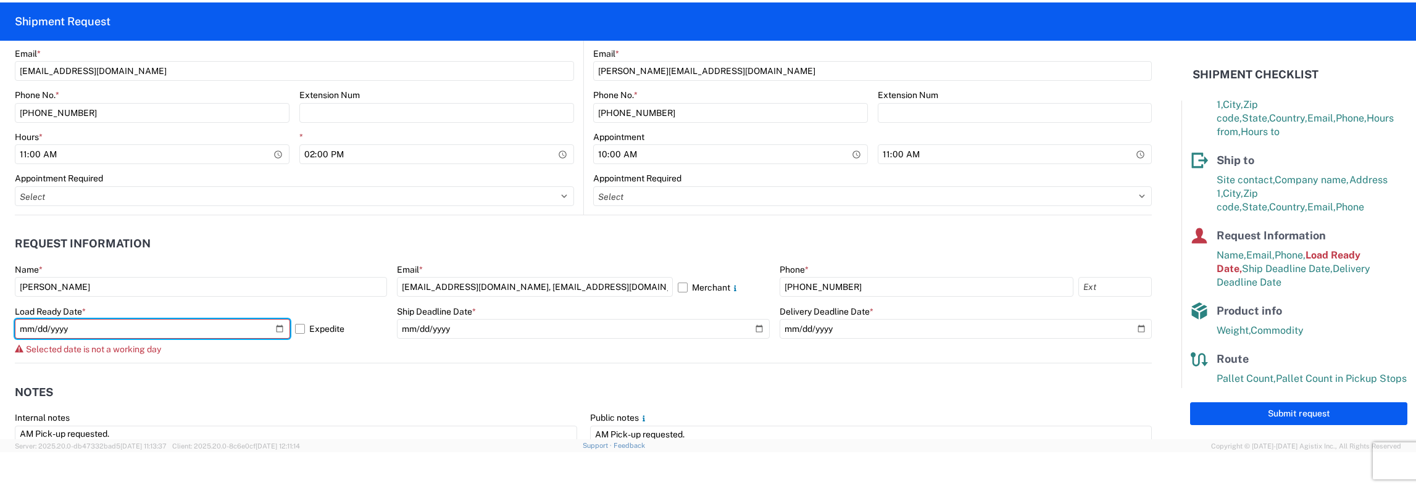
click at [177, 339] on div "Load Ready Date * [DATE] Expedite Selected date is not a working day" at bounding box center [201, 330] width 372 height 49
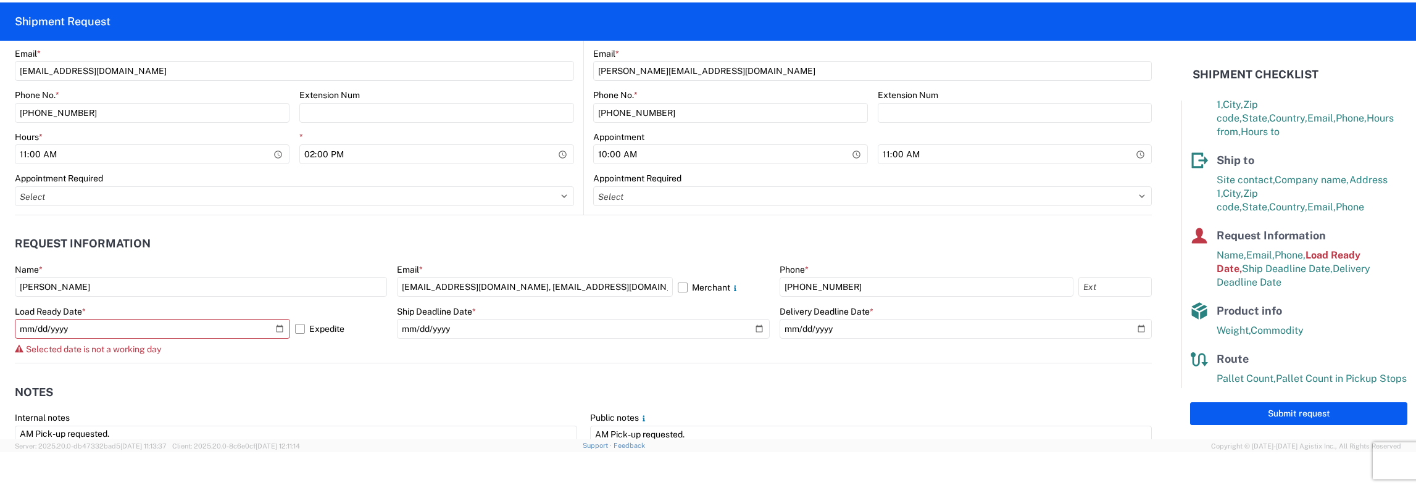
click at [170, 346] on div "Load Ready Date * [DATE] Expedite Selected date is not a working day" at bounding box center [201, 330] width 372 height 49
click at [168, 349] on div "Selected date is not a working day" at bounding box center [201, 349] width 372 height 10
drag, startPoint x: 168, startPoint y: 349, endPoint x: 164, endPoint y: 355, distance: 7.7
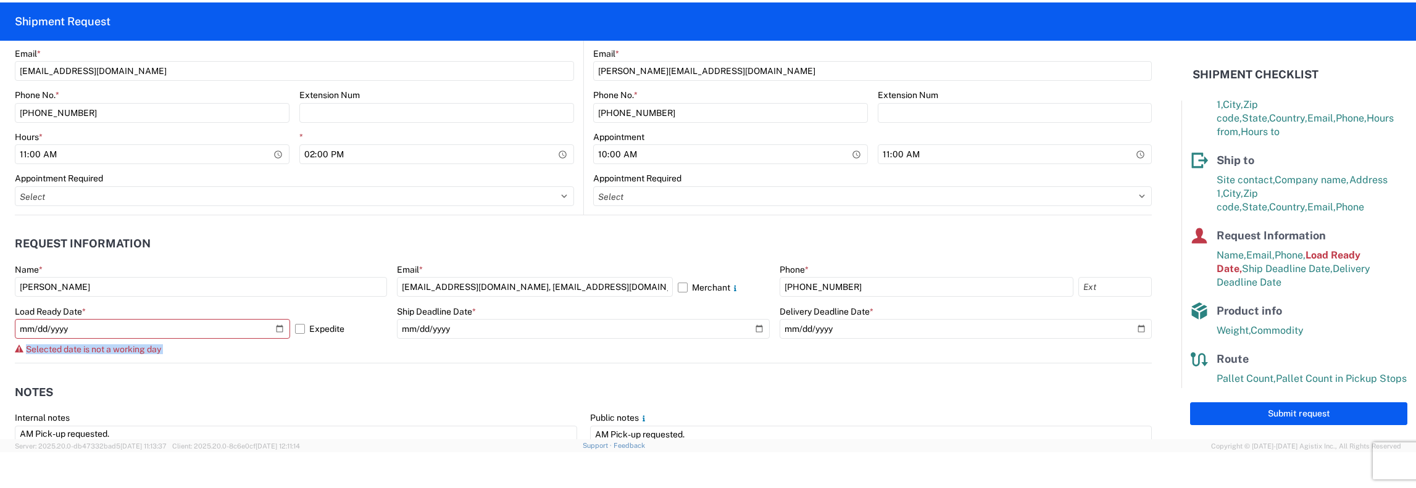
click at [164, 355] on agx-form-control-wrapper-v2 "Load Ready Date * [DATE] Expedite Selected date is not a working day" at bounding box center [201, 334] width 372 height 57
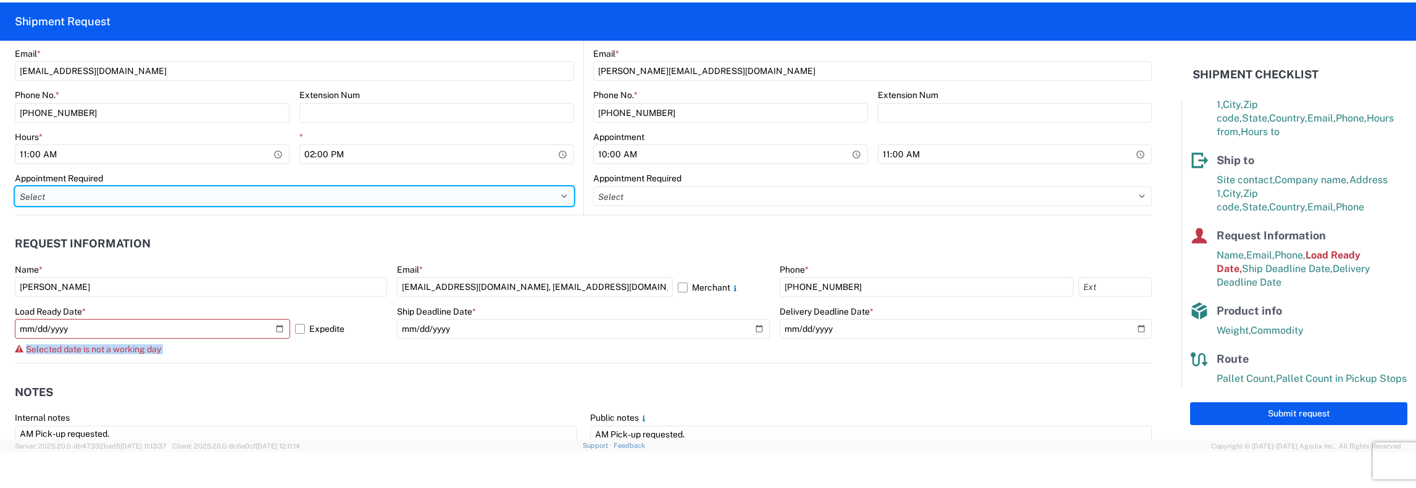
click at [303, 198] on select "Select Appt Required Appt Not Required Appt - First available" at bounding box center [294, 196] width 559 height 20
click at [304, 201] on select "Select Appt Required Appt Not Required Appt - First available" at bounding box center [294, 196] width 559 height 20
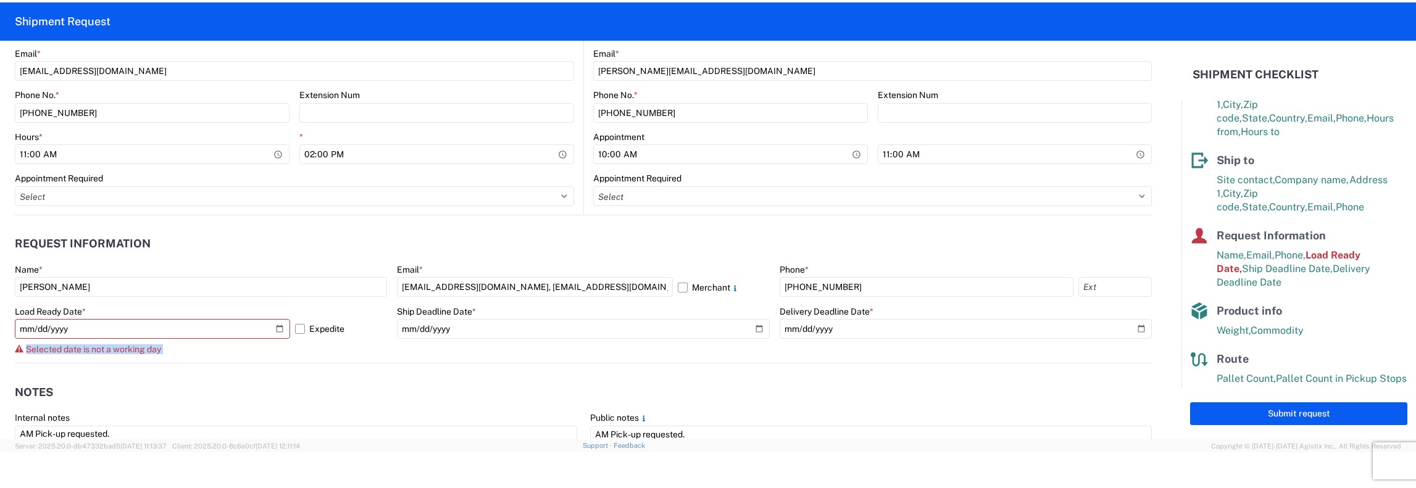
click at [67, 341] on div "Load Ready Date * [DATE] Expedite Selected date is not a working day" at bounding box center [201, 330] width 372 height 49
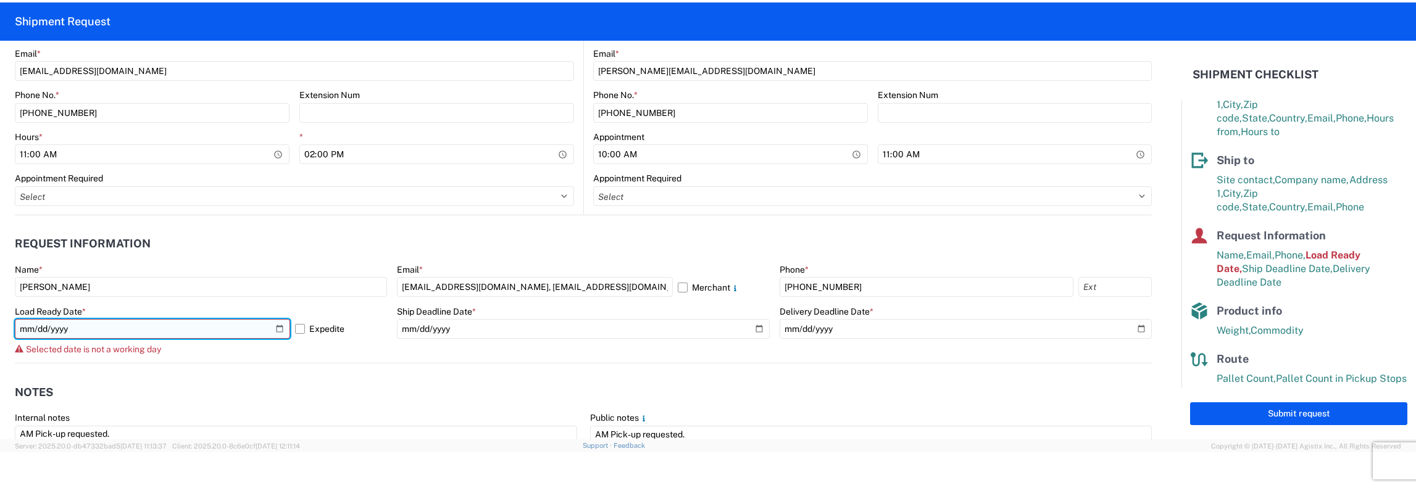
click at [42, 326] on input "[DATE]" at bounding box center [152, 329] width 275 height 20
click at [280, 330] on input "[DATE]" at bounding box center [152, 329] width 275 height 20
type input "[DATE]"
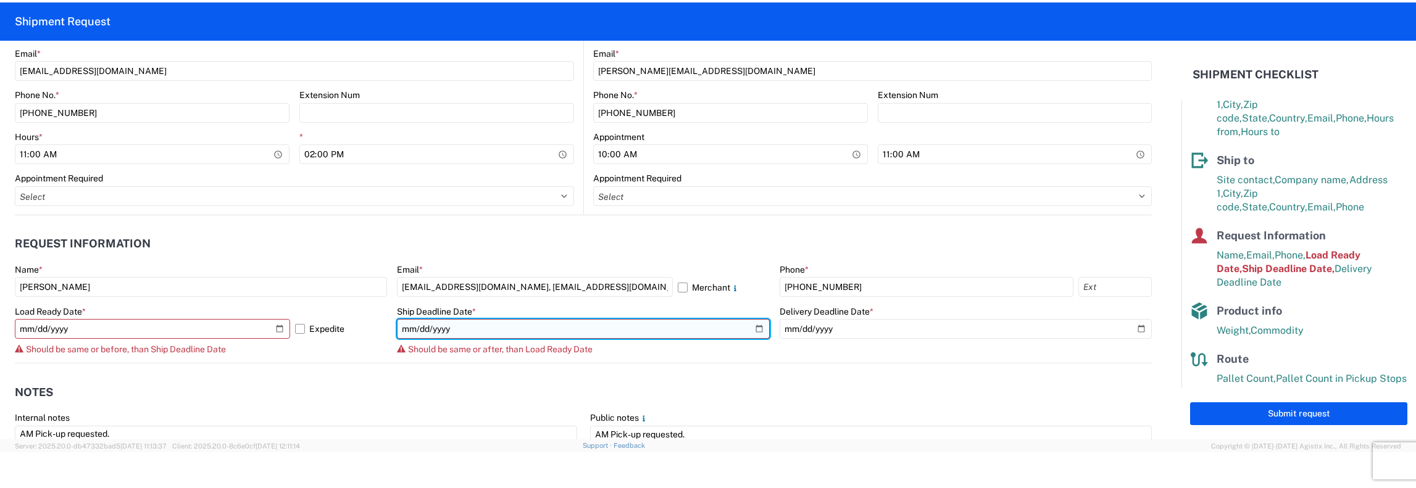
click at [749, 328] on input "[DATE]" at bounding box center [583, 329] width 372 height 20
type input "[DATE]"
